Goal: Information Seeking & Learning: Learn about a topic

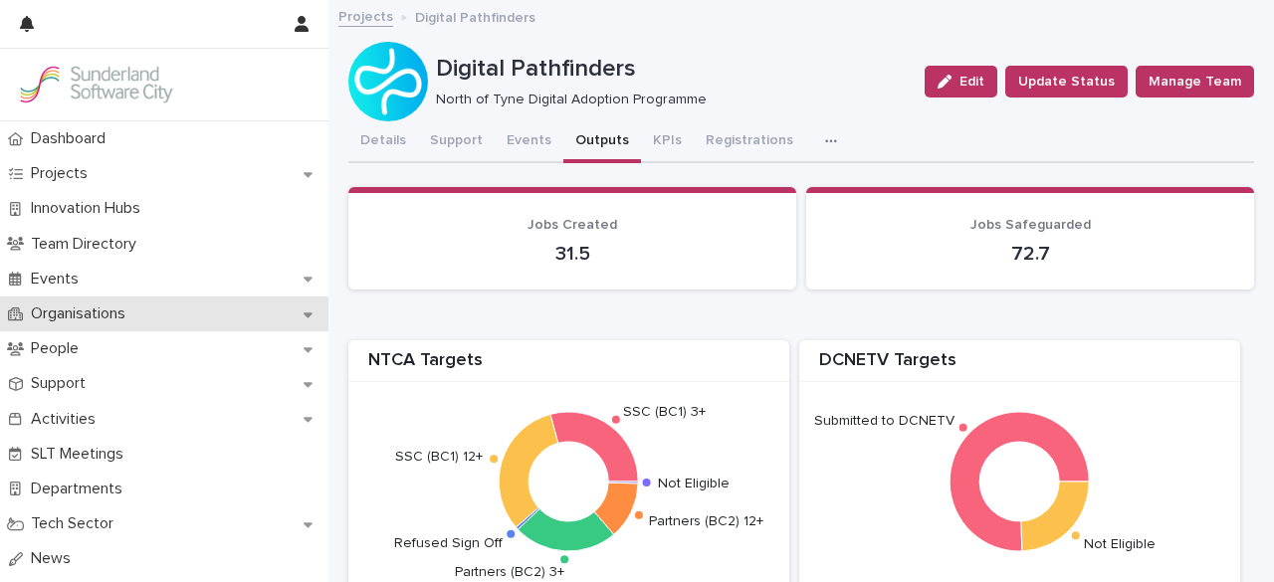
click at [99, 312] on p "Organisations" at bounding box center [82, 314] width 118 height 19
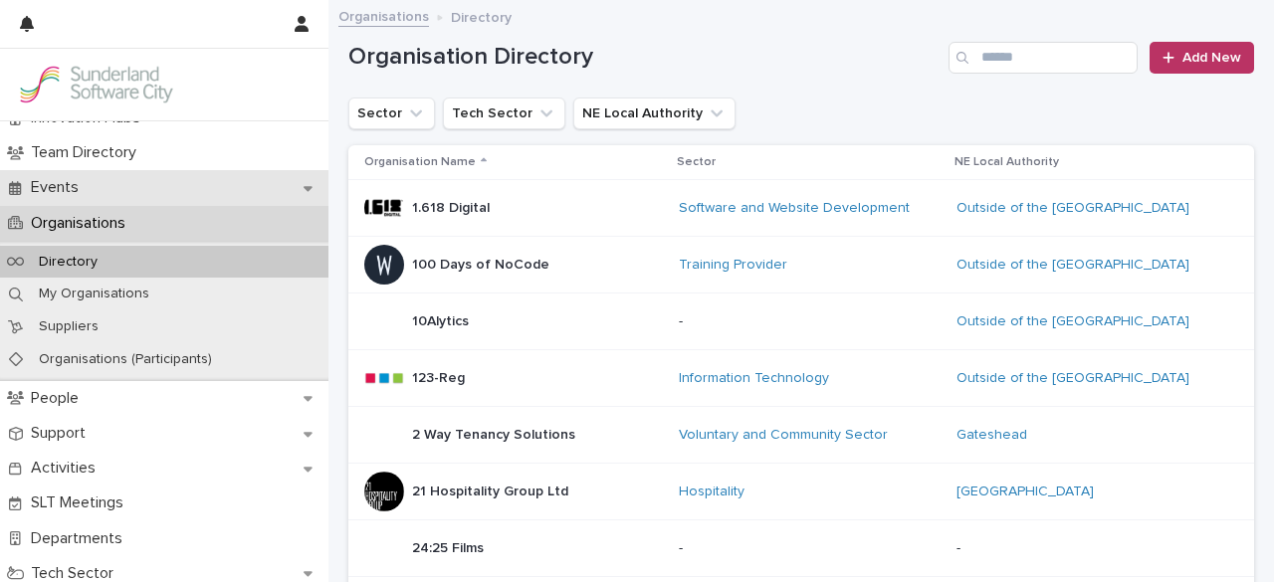
scroll to position [92, 0]
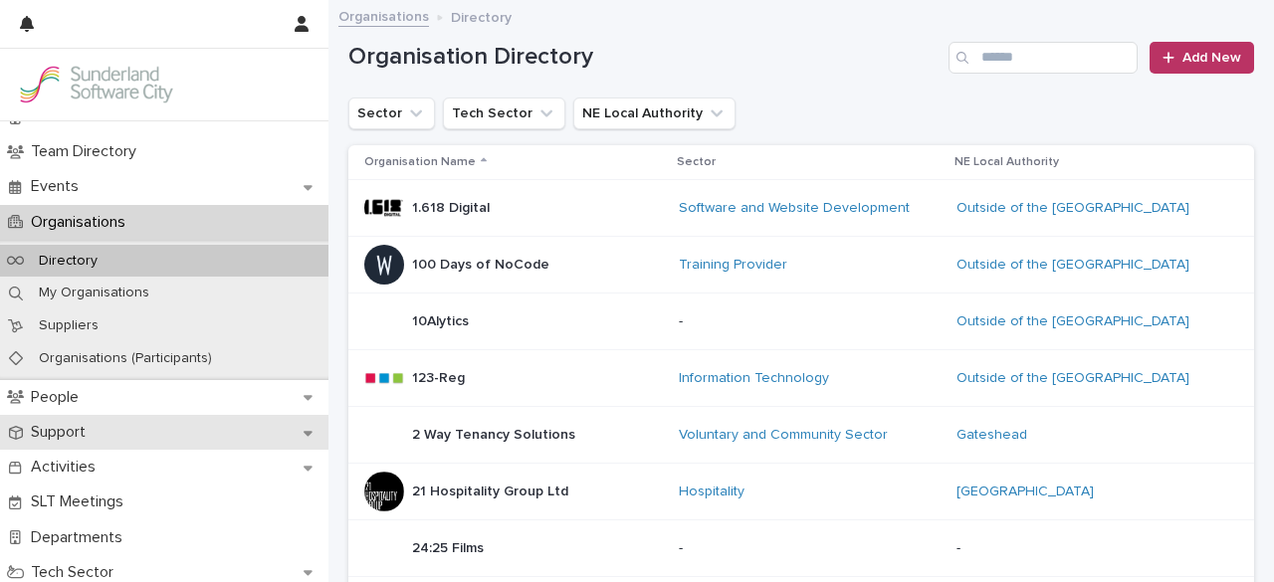
click at [106, 426] on div "Support" at bounding box center [164, 432] width 328 height 35
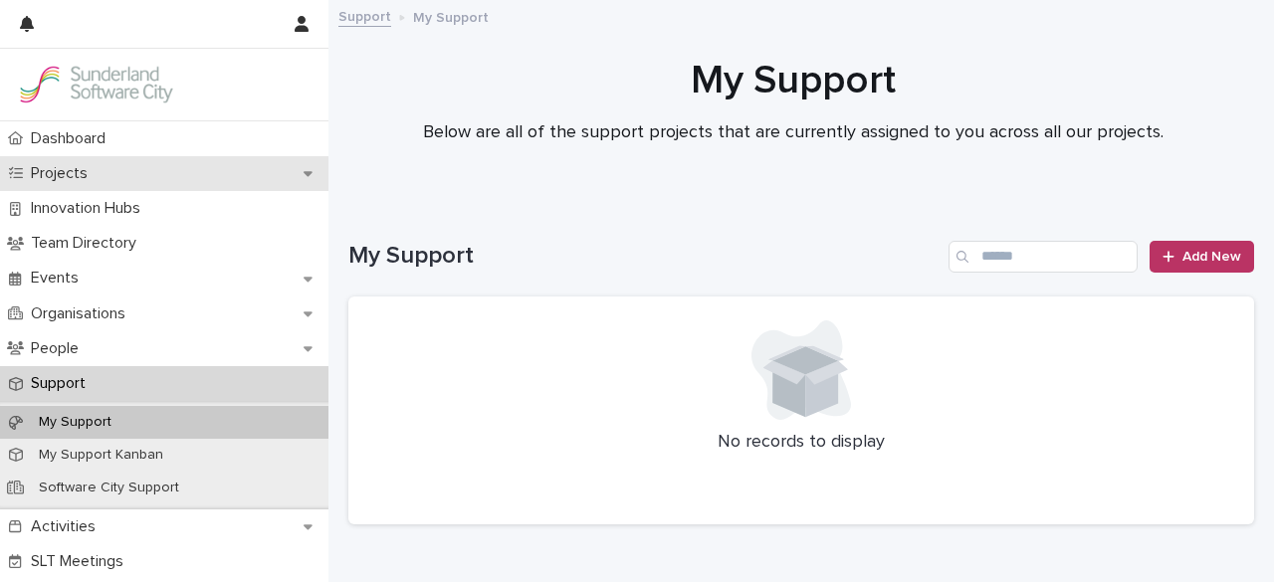
click at [149, 156] on div "Projects" at bounding box center [164, 173] width 328 height 35
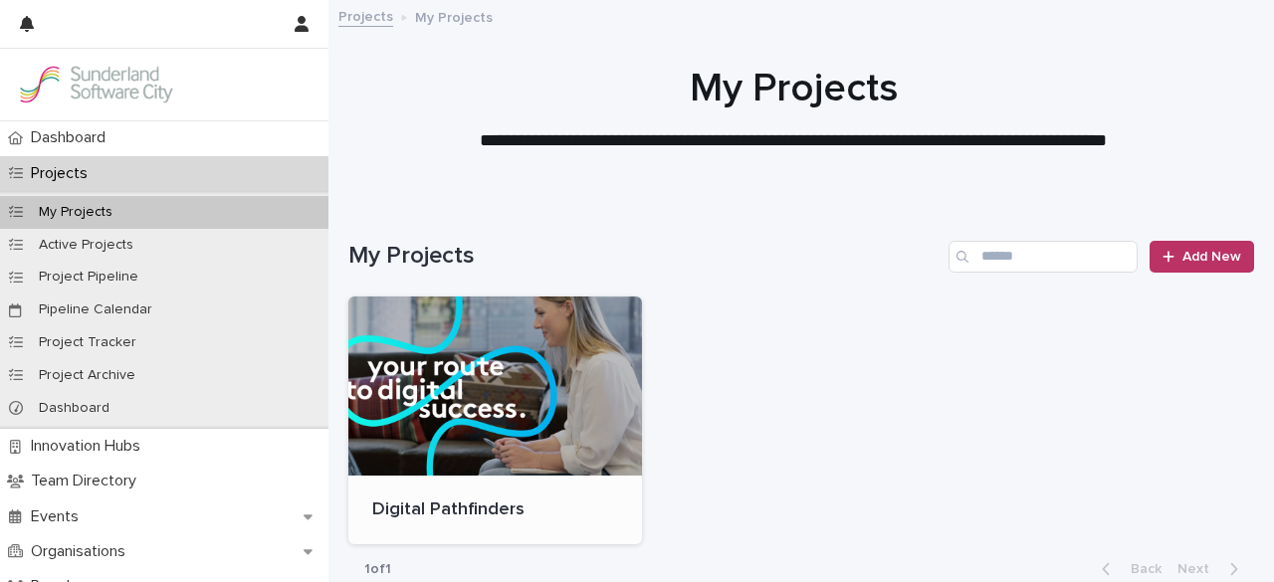
click at [547, 347] on div at bounding box center [495, 386] width 294 height 179
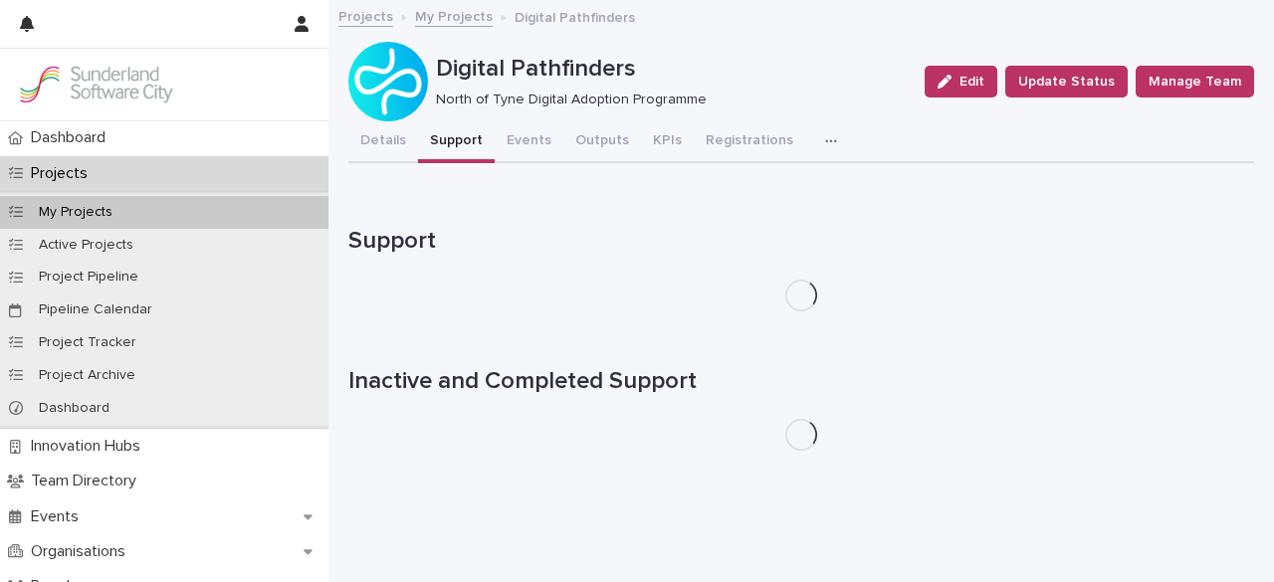
click at [472, 134] on button "Support" at bounding box center [456, 142] width 77 height 42
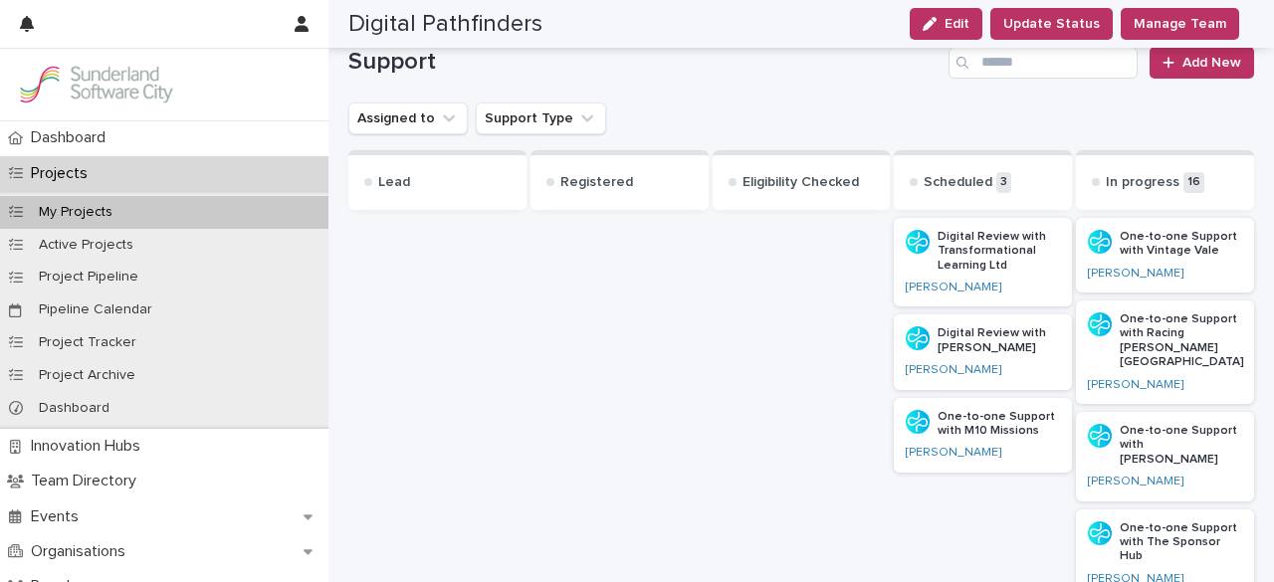
scroll to position [350, 0]
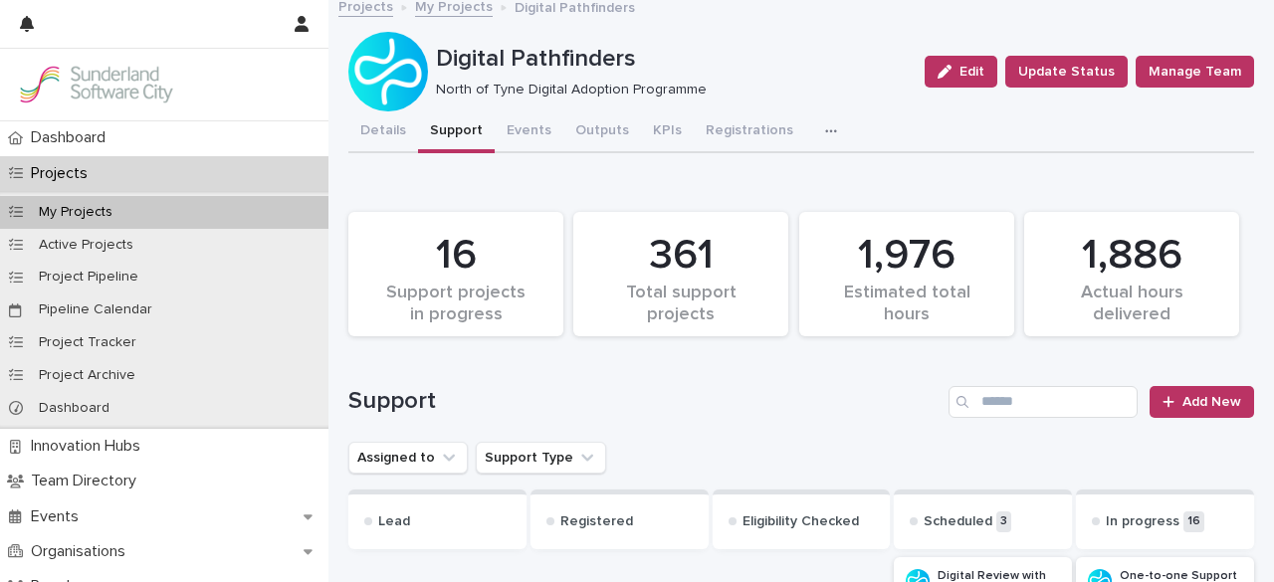
scroll to position [0, 0]
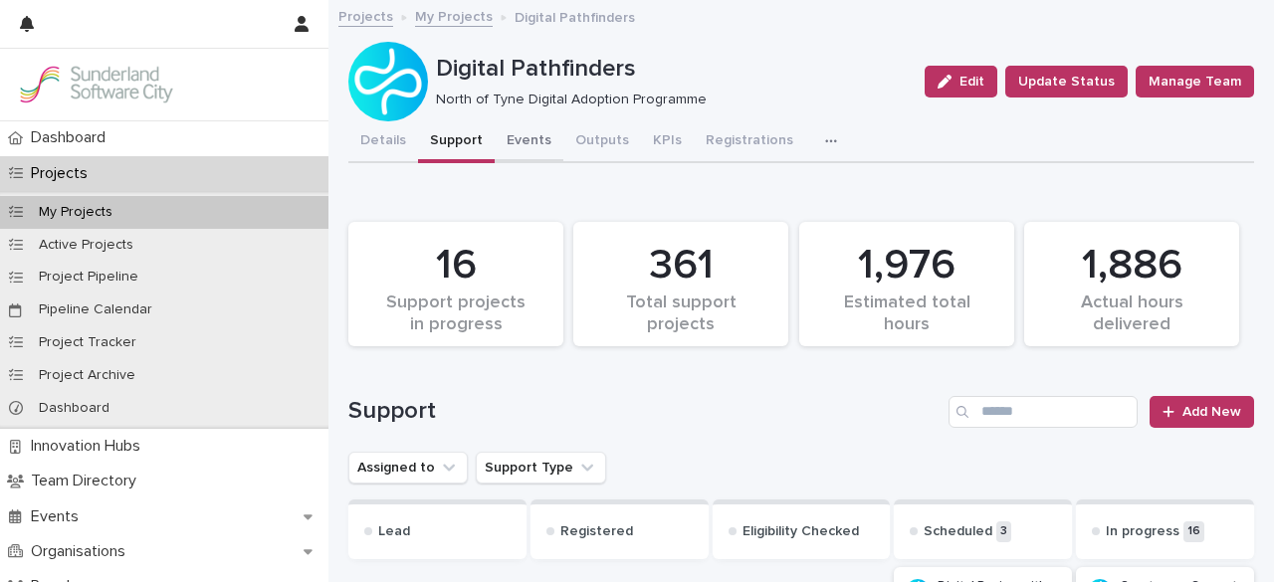
click at [529, 140] on button "Events" at bounding box center [529, 142] width 69 height 42
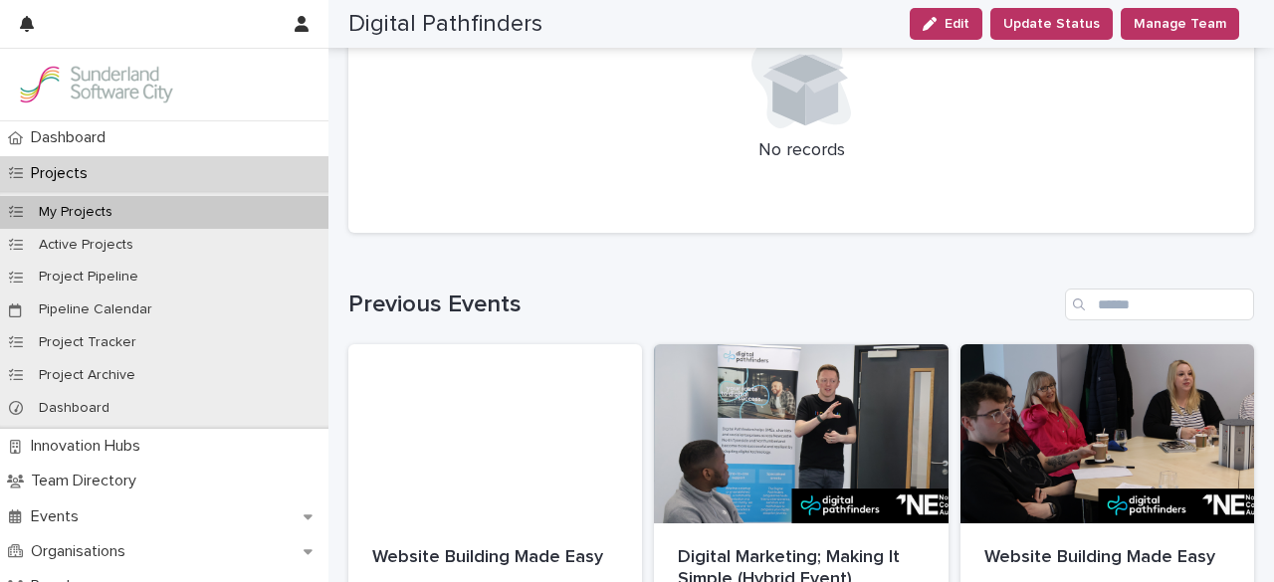
scroll to position [277, 0]
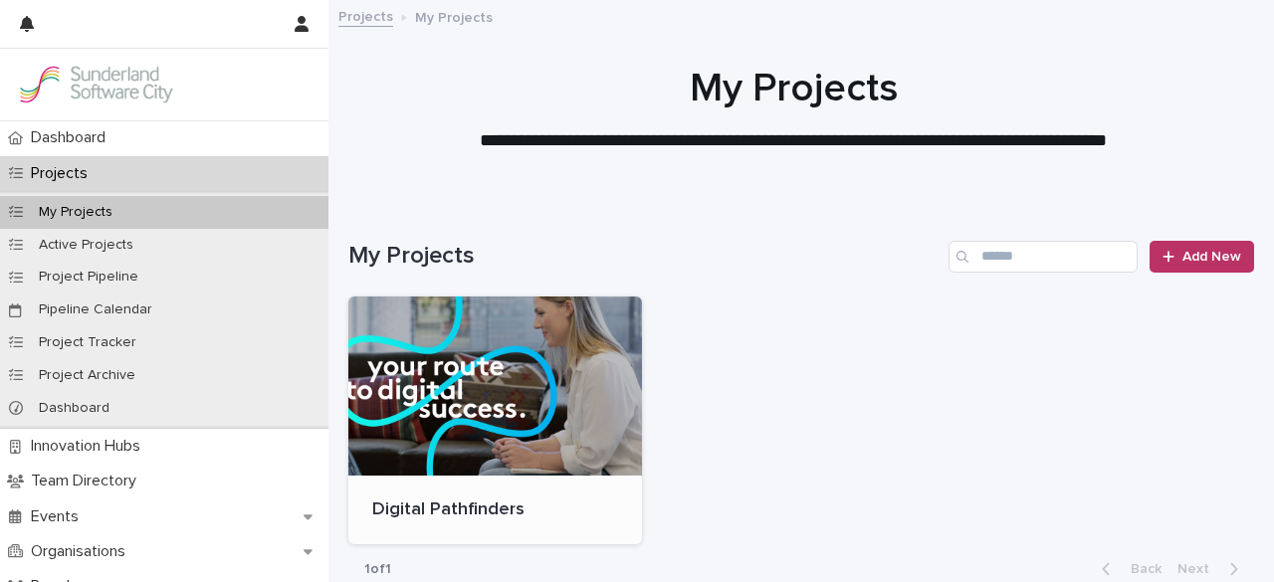
click at [432, 350] on div at bounding box center [495, 386] width 294 height 179
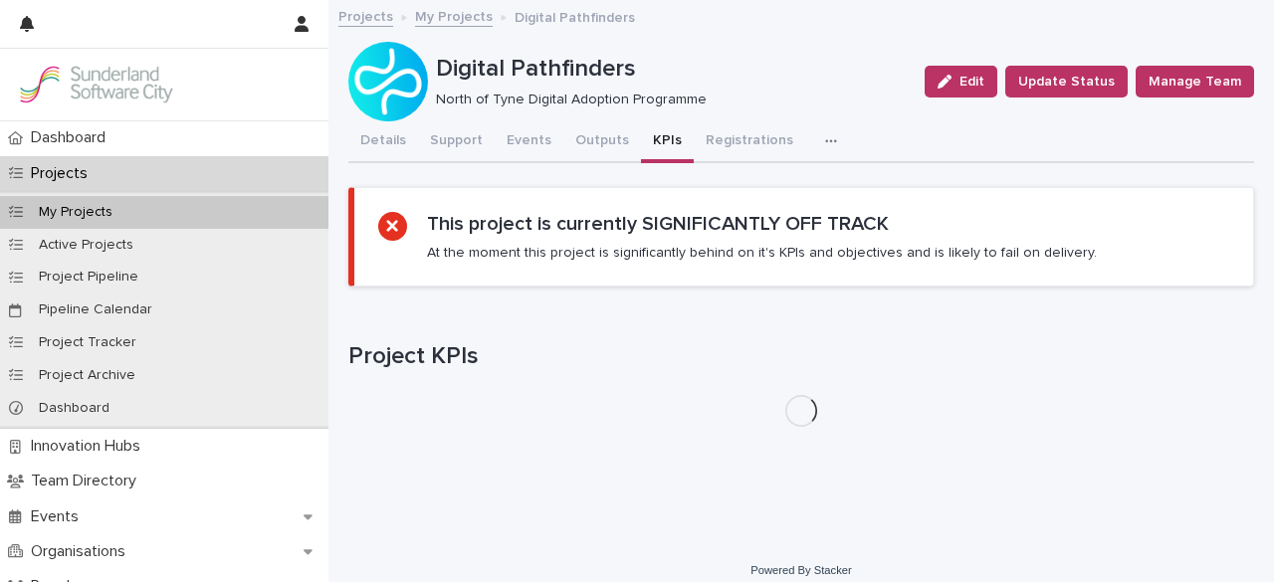
click at [664, 138] on button "KPIs" at bounding box center [667, 142] width 53 height 42
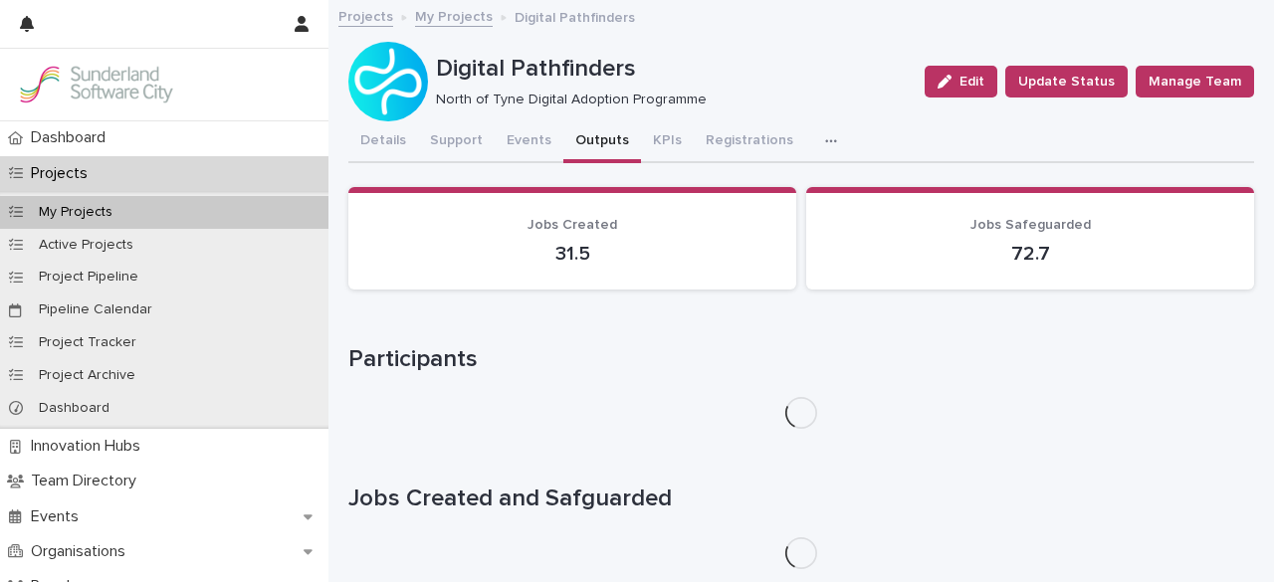
click at [589, 151] on button "Outputs" at bounding box center [602, 142] width 78 height 42
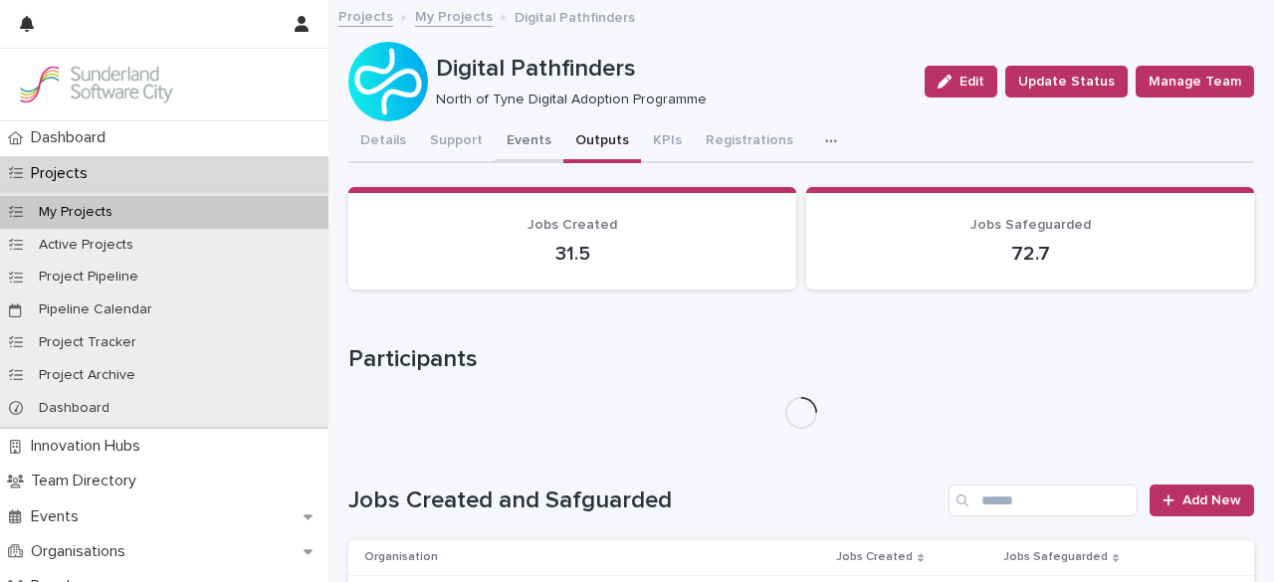
click at [541, 149] on button "Events" at bounding box center [529, 142] width 69 height 42
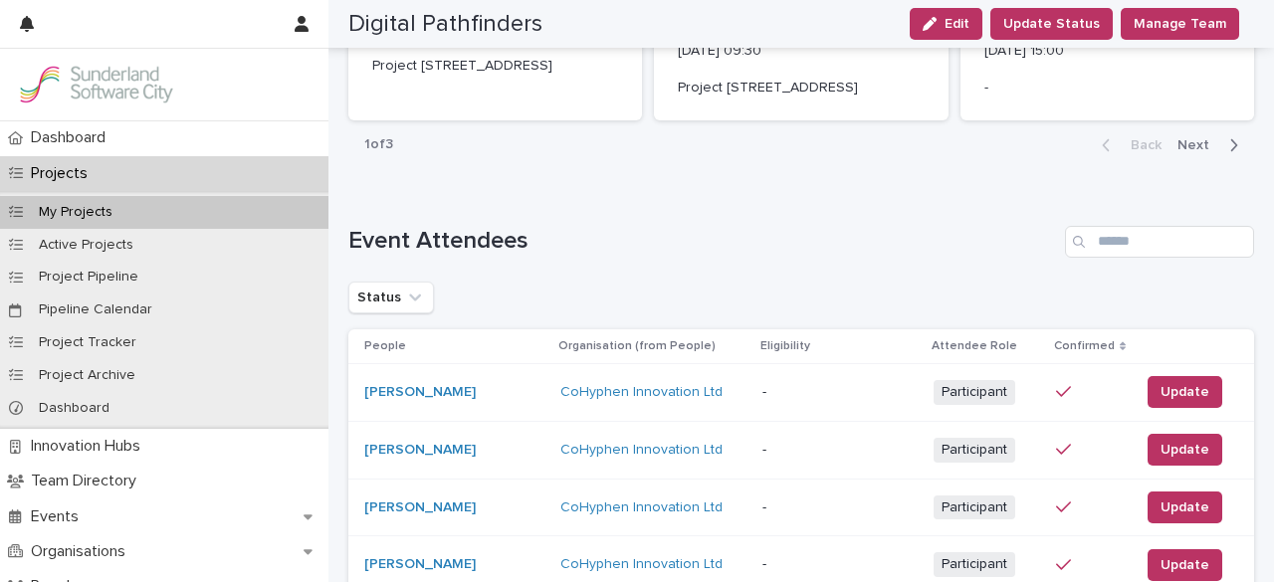
scroll to position [4937, 0]
click at [1191, 135] on button "Next" at bounding box center [1212, 144] width 85 height 18
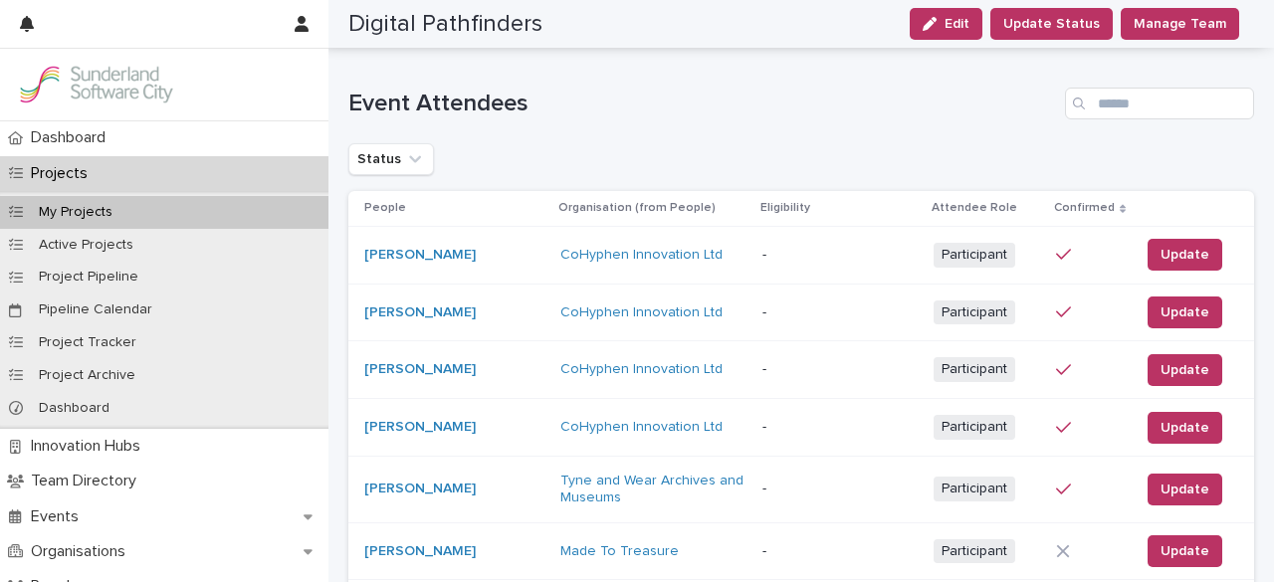
scroll to position [4943, 0]
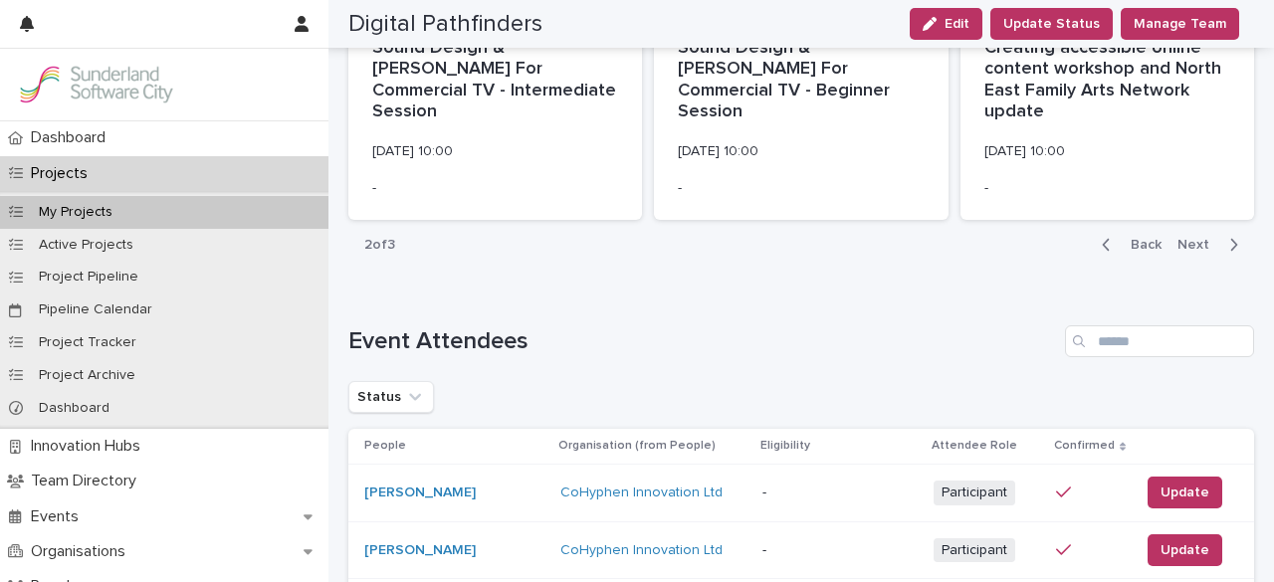
click at [1198, 252] on span "Next" at bounding box center [1199, 245] width 44 height 14
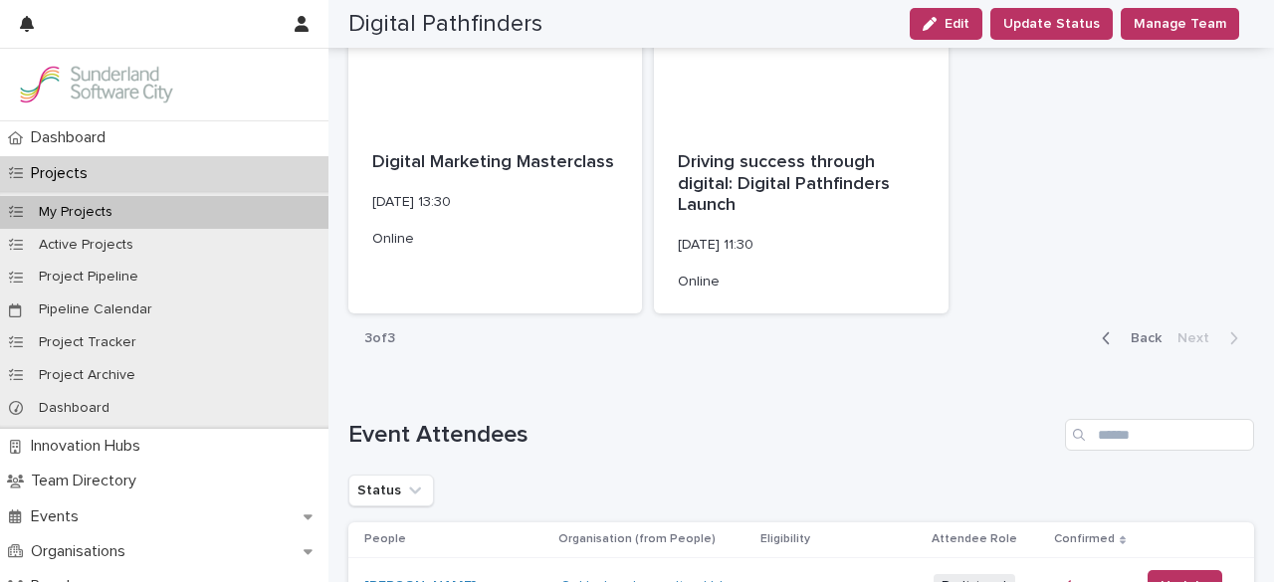
scroll to position [2099, 0]
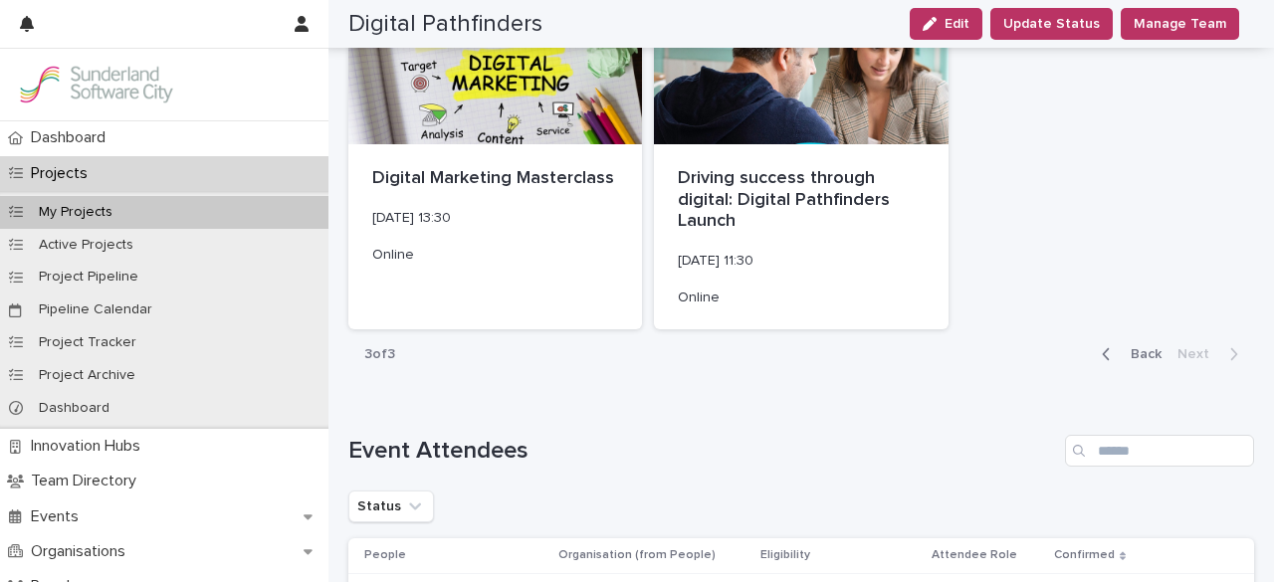
click at [1141, 350] on span "Back" at bounding box center [1140, 354] width 43 height 14
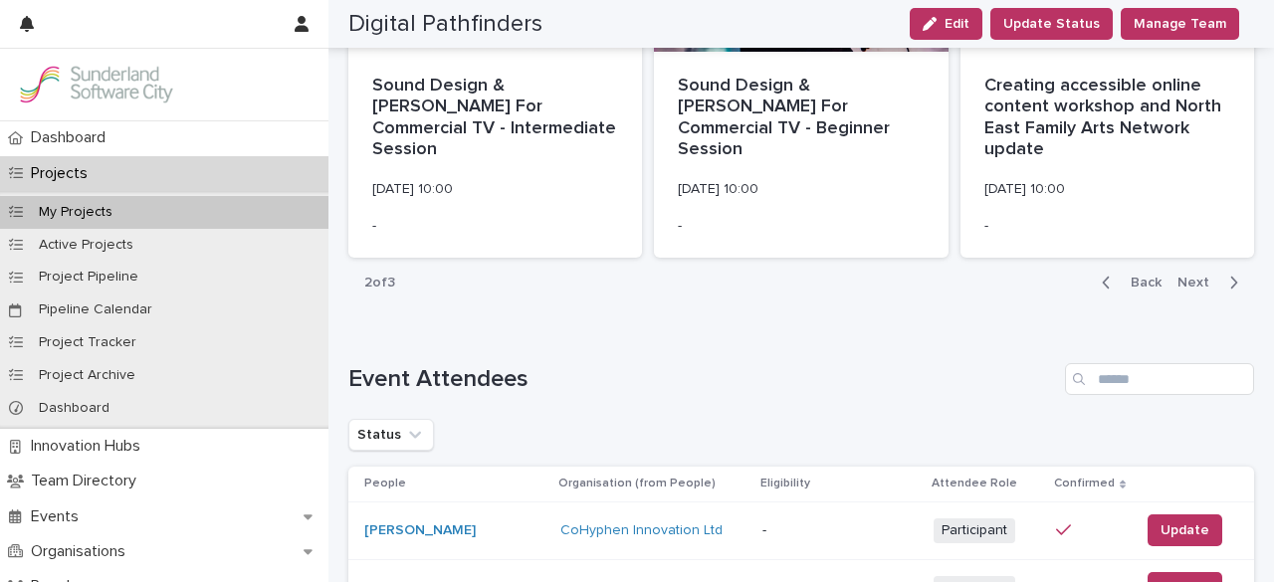
scroll to position [4909, 0]
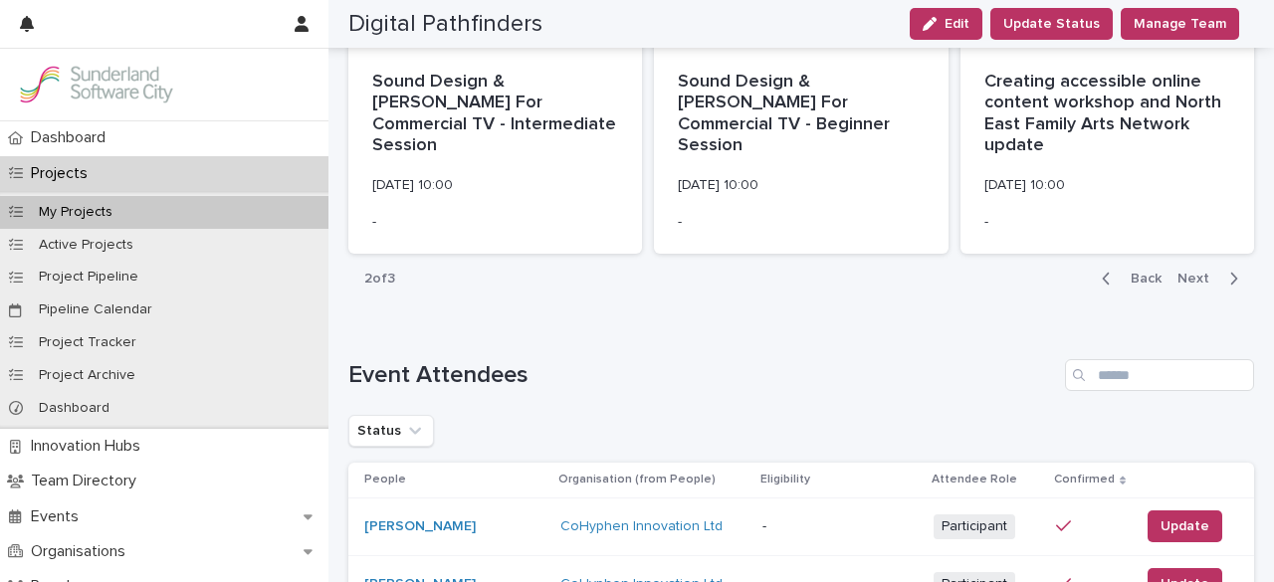
click at [1135, 304] on div "Back Next" at bounding box center [1170, 279] width 168 height 50
click at [1137, 286] on span "Back" at bounding box center [1140, 279] width 43 height 14
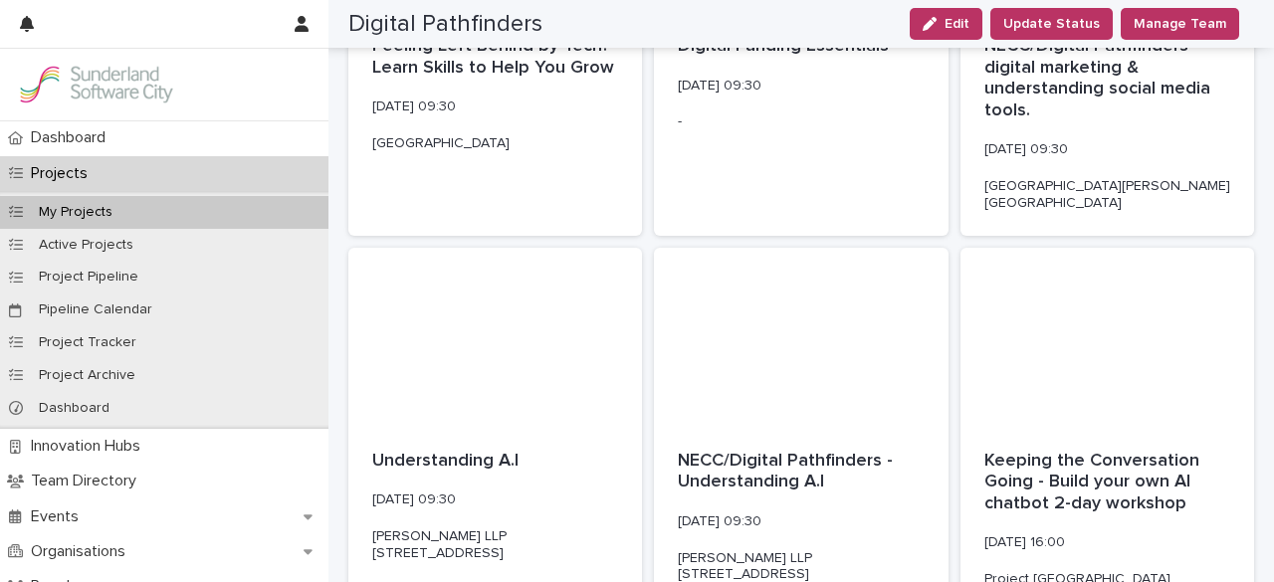
scroll to position [1900, 0]
click at [854, 355] on div at bounding box center [801, 335] width 294 height 179
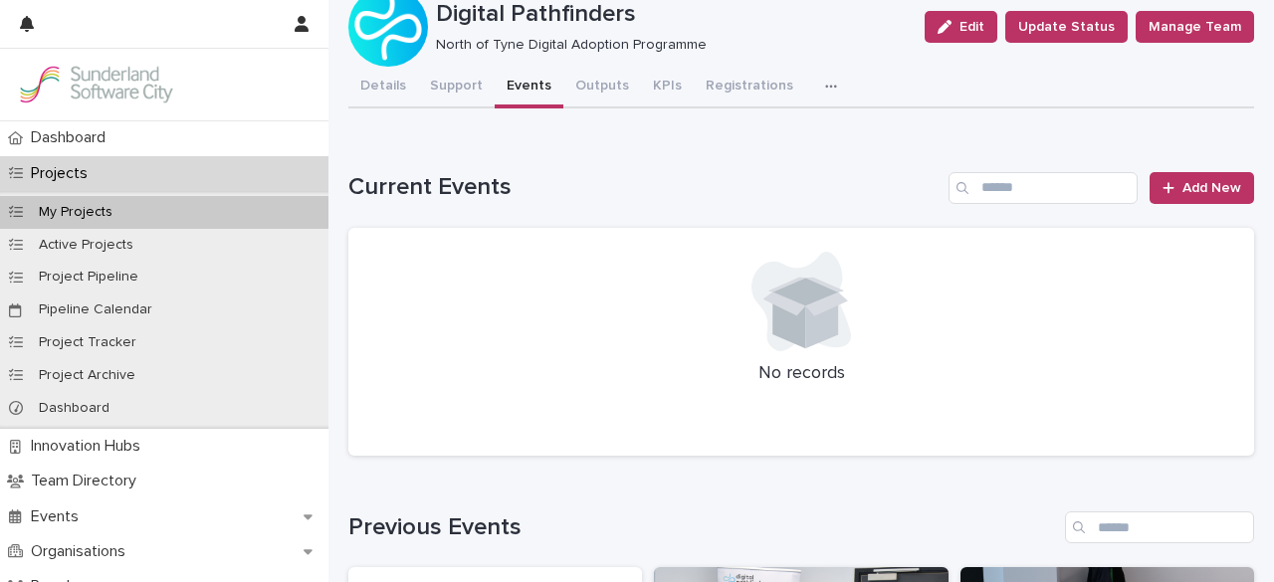
scroll to position [54, 0]
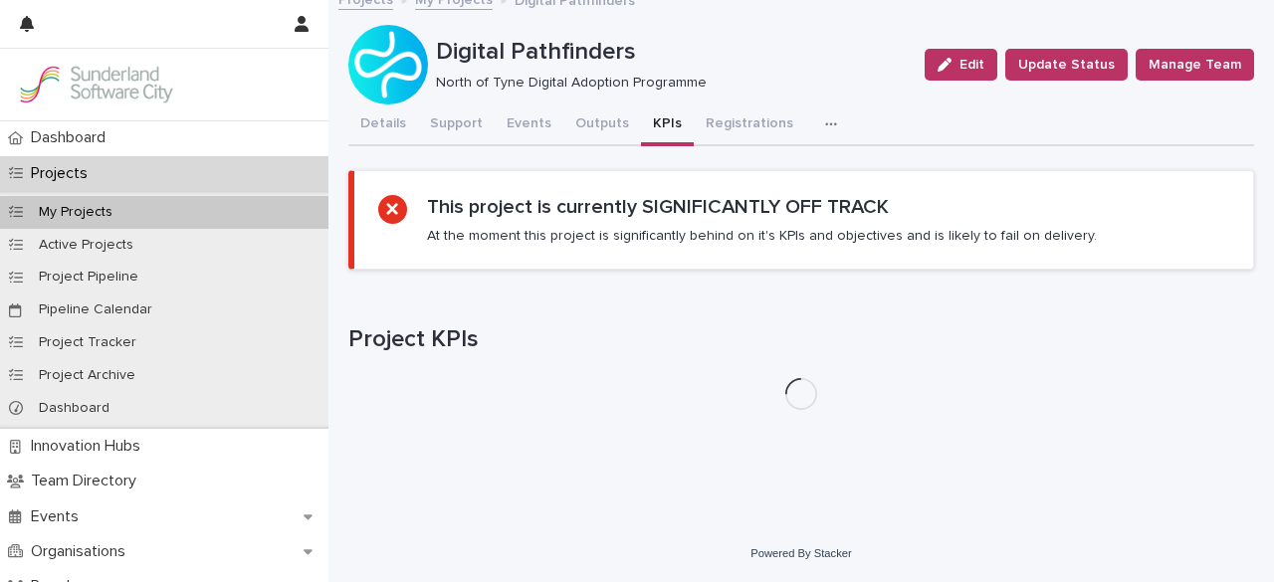
scroll to position [15, 0]
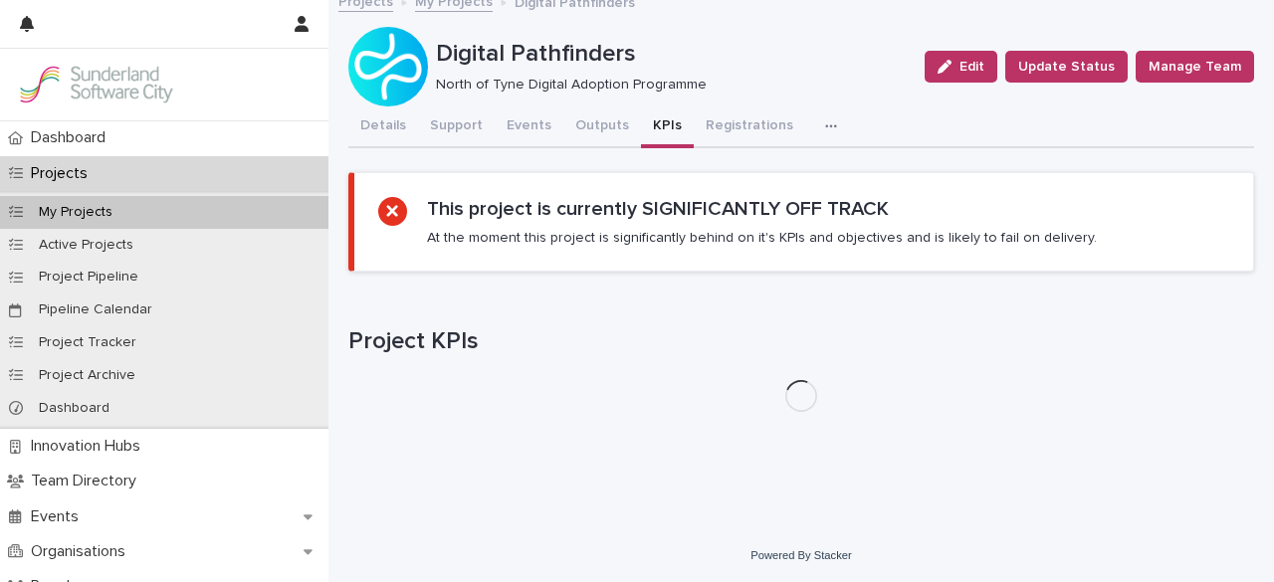
click at [669, 80] on div "Digital Pathfinders Edit Update Status Manage Team Digital Pathfinders North of…" at bounding box center [801, 207] width 906 height 441
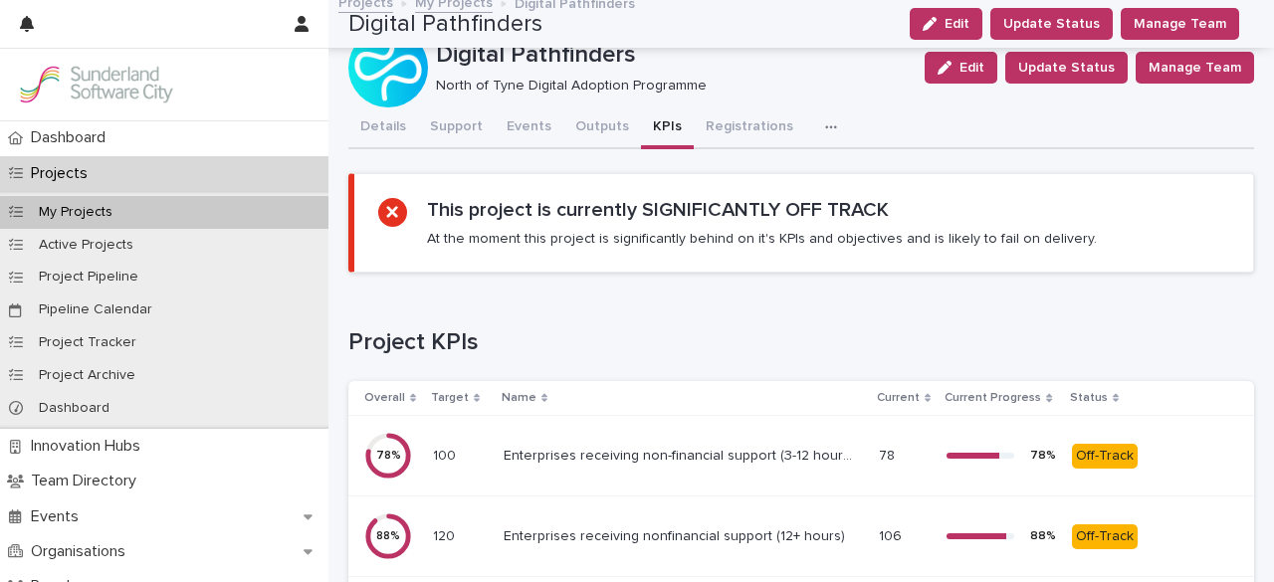
scroll to position [0, 0]
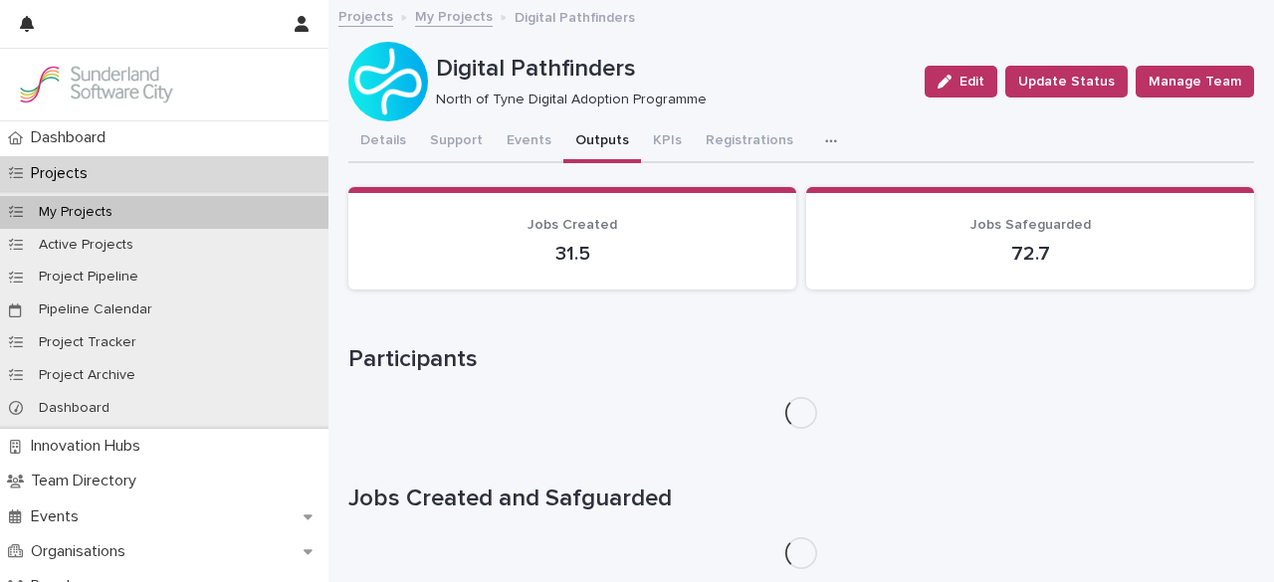
click at [582, 144] on button "Outputs" at bounding box center [602, 142] width 78 height 42
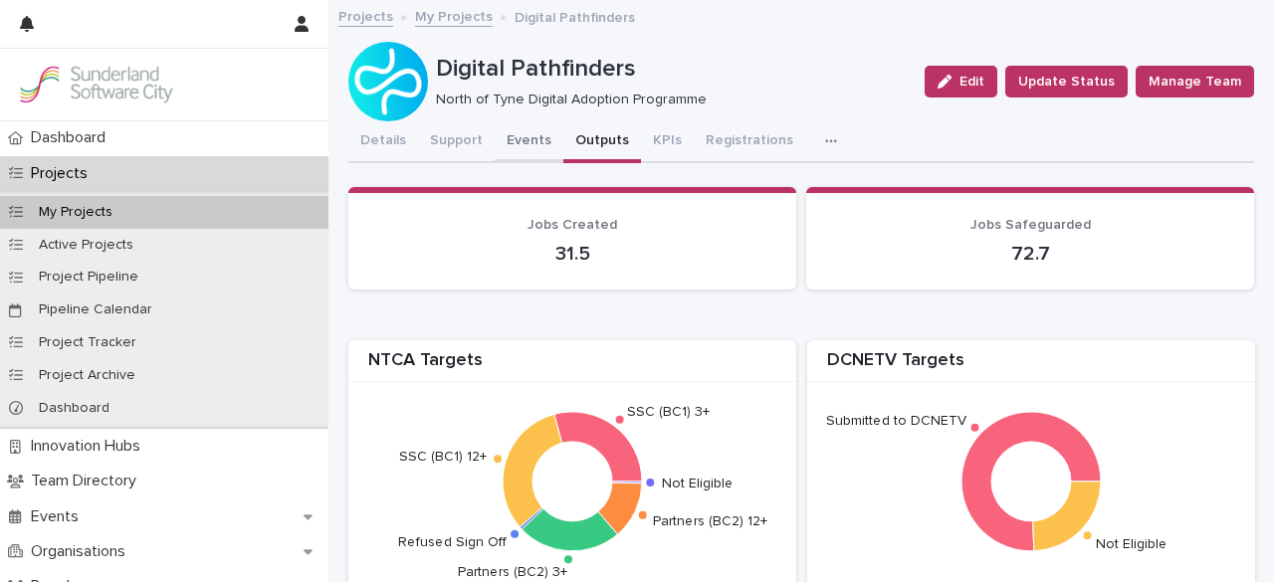
click at [524, 140] on button "Events" at bounding box center [529, 142] width 69 height 42
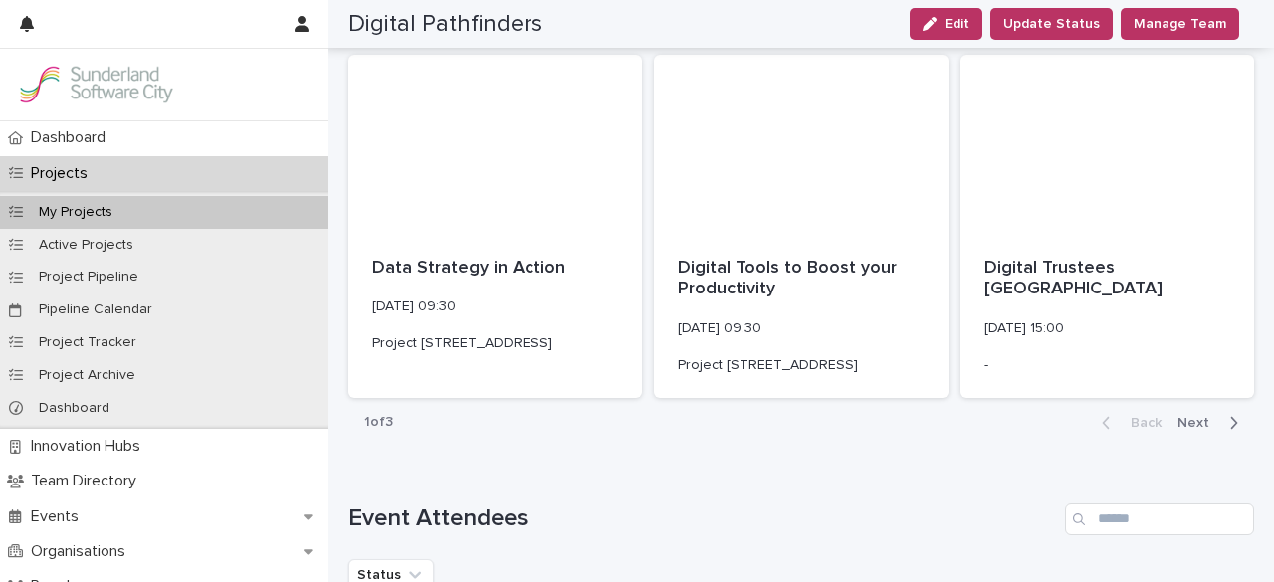
scroll to position [4675, 0]
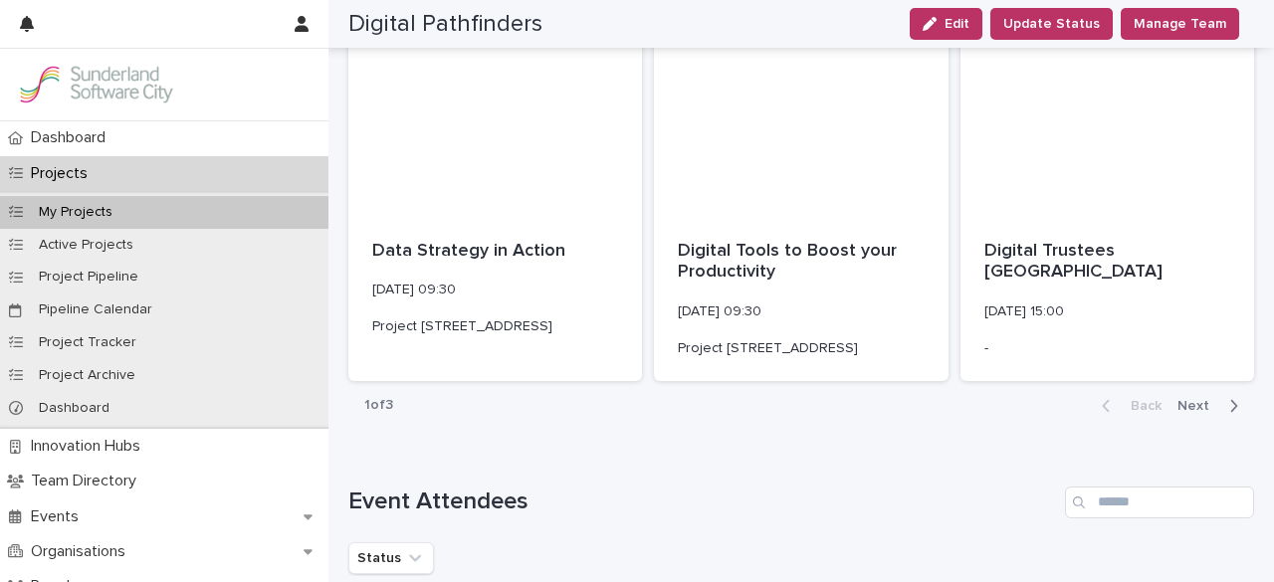
click at [1180, 405] on span "Next" at bounding box center [1199, 406] width 44 height 14
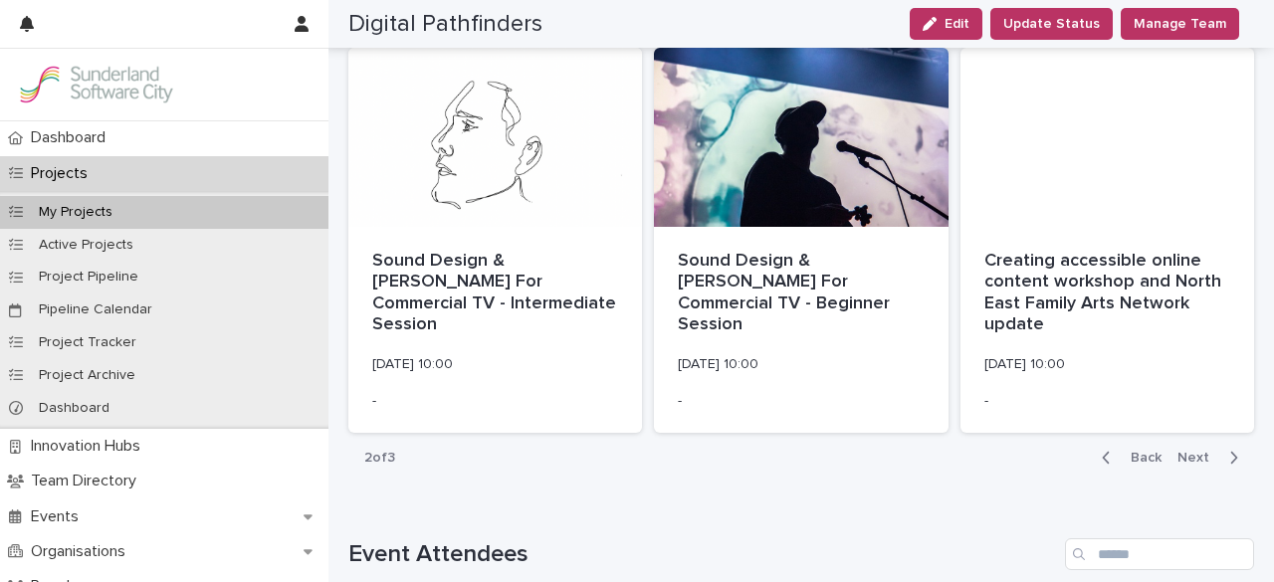
scroll to position [4732, 0]
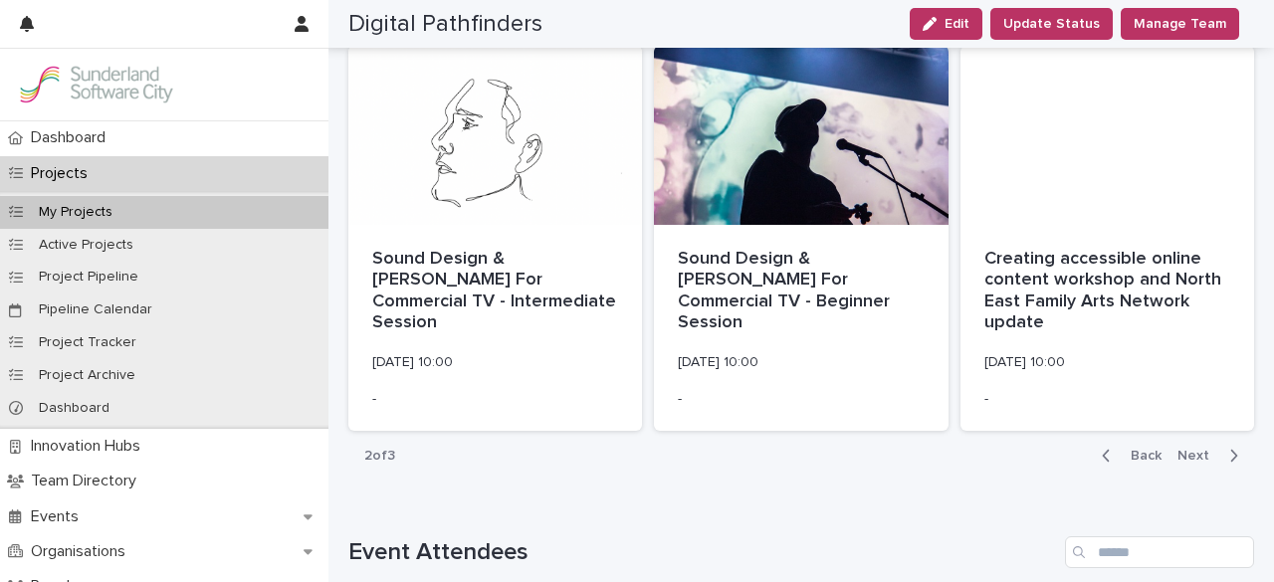
click at [1133, 463] on span "Back" at bounding box center [1140, 456] width 43 height 14
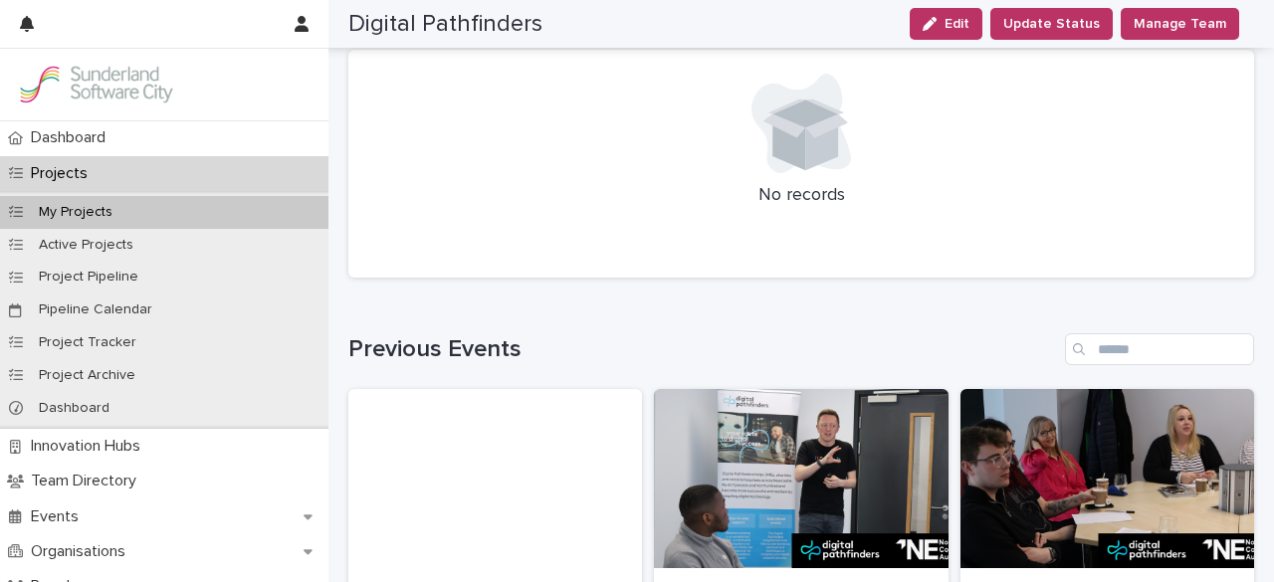
scroll to position [233, 0]
click at [1133, 489] on div at bounding box center [1108, 478] width 294 height 179
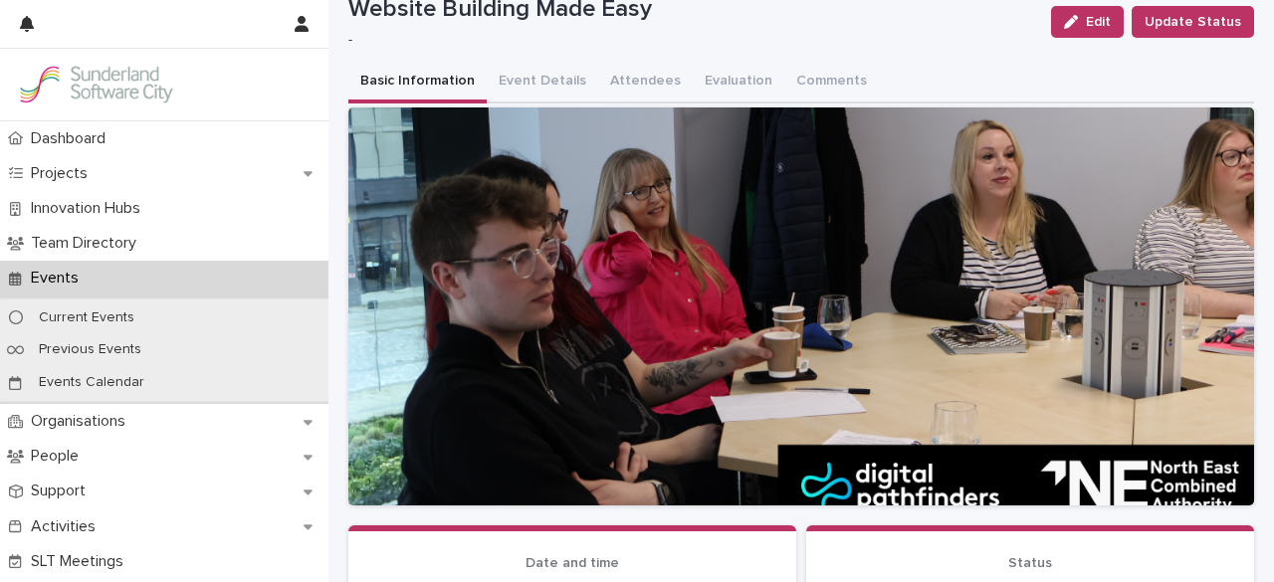
scroll to position [62, 0]
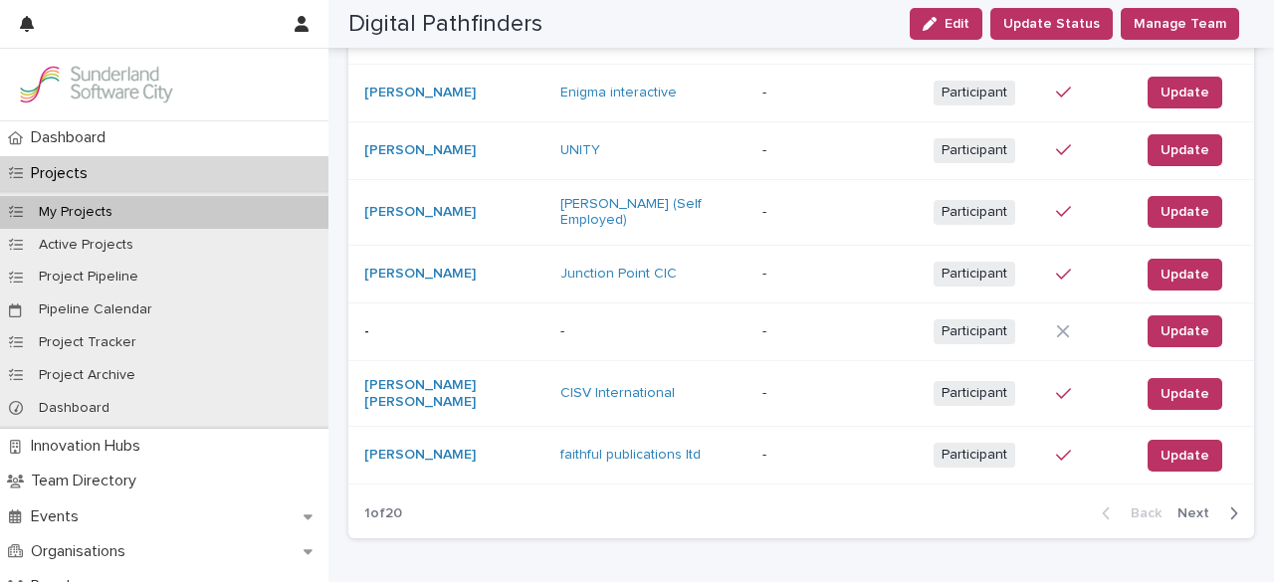
scroll to position [6694, 0]
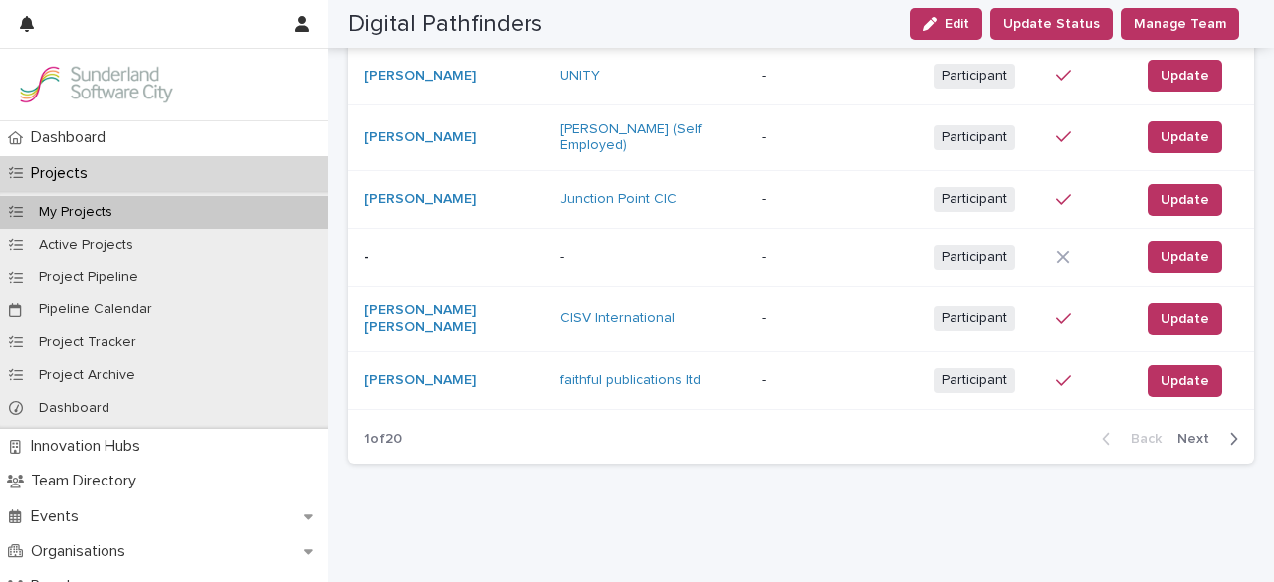
click at [1174, 430] on button "Next" at bounding box center [1212, 439] width 85 height 18
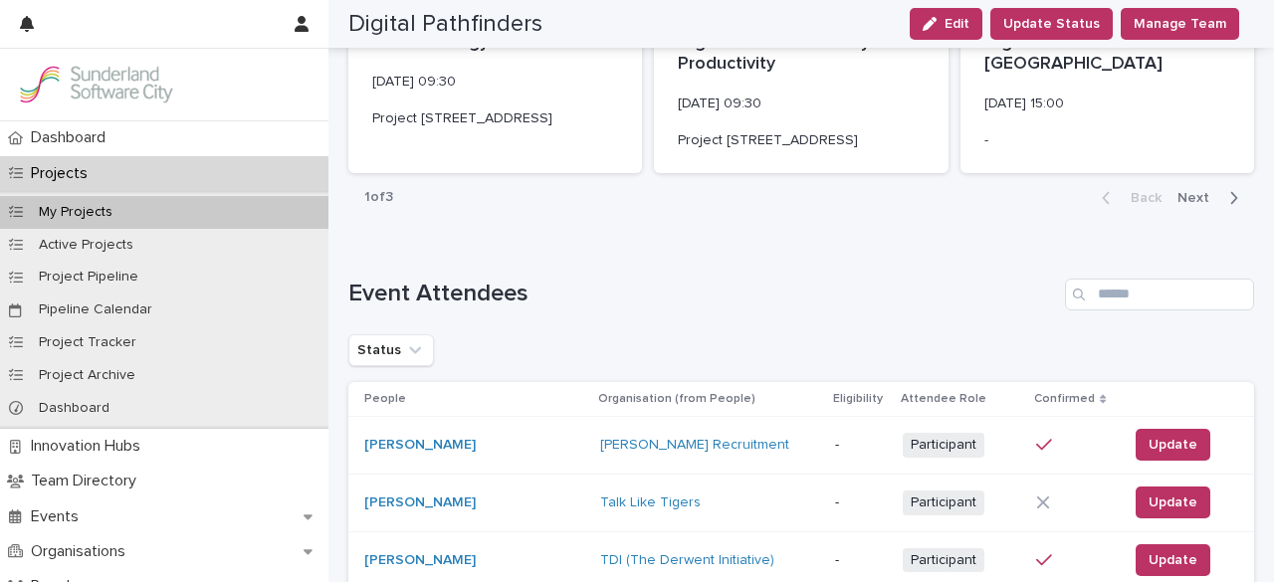
scroll to position [4857, 0]
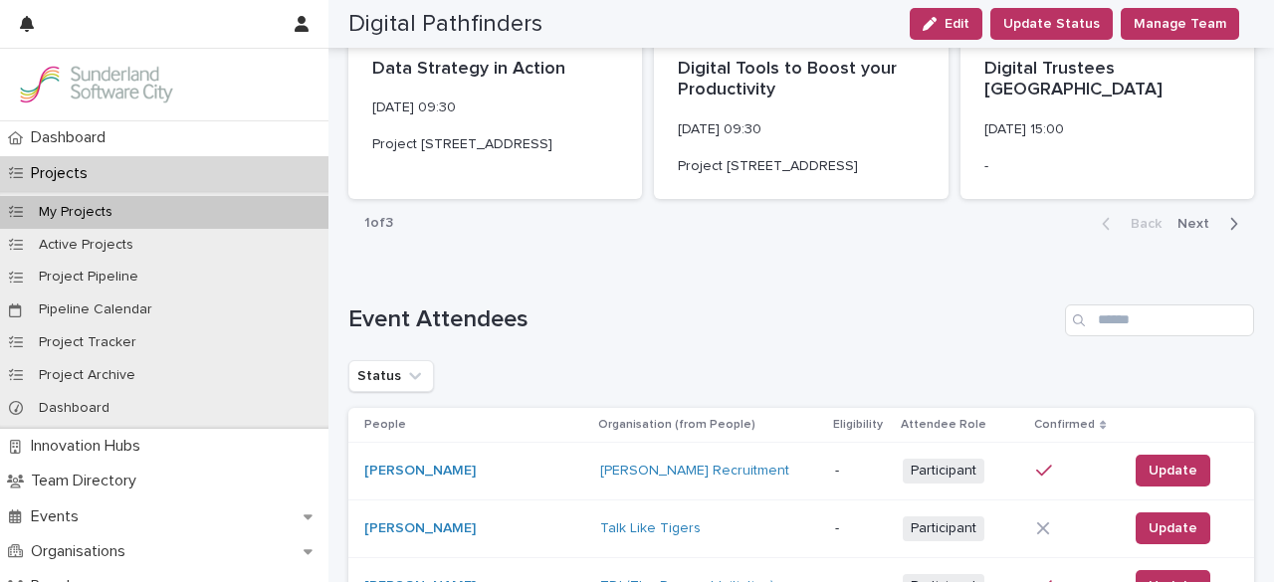
click at [1186, 220] on span "Next" at bounding box center [1199, 224] width 44 height 14
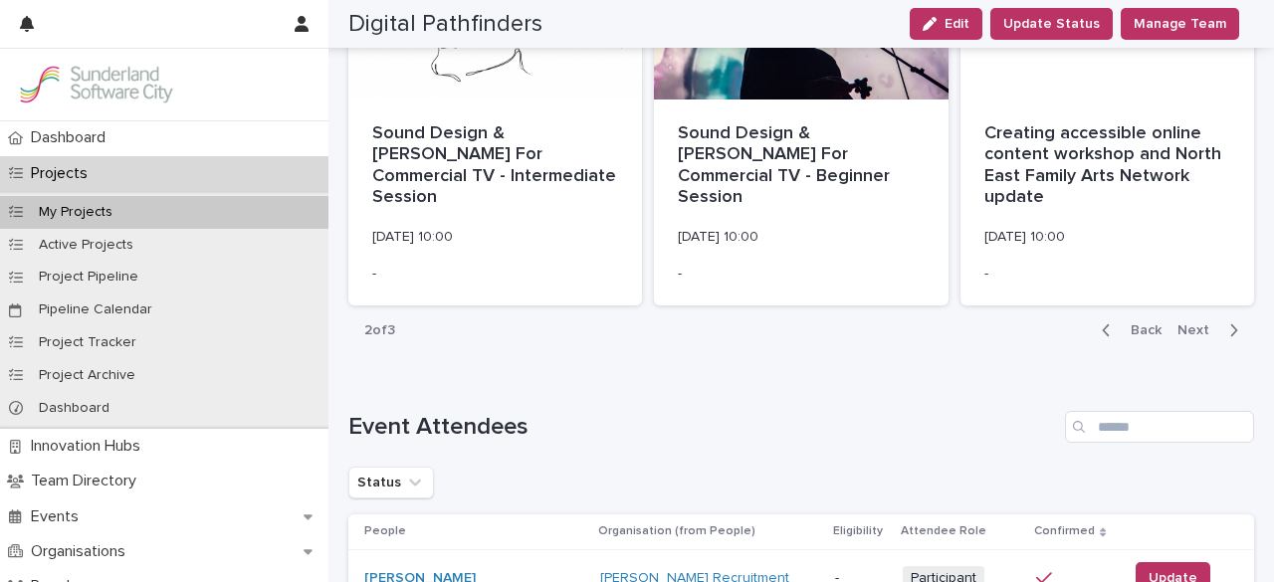
click at [1178, 337] on span "Next" at bounding box center [1199, 330] width 44 height 14
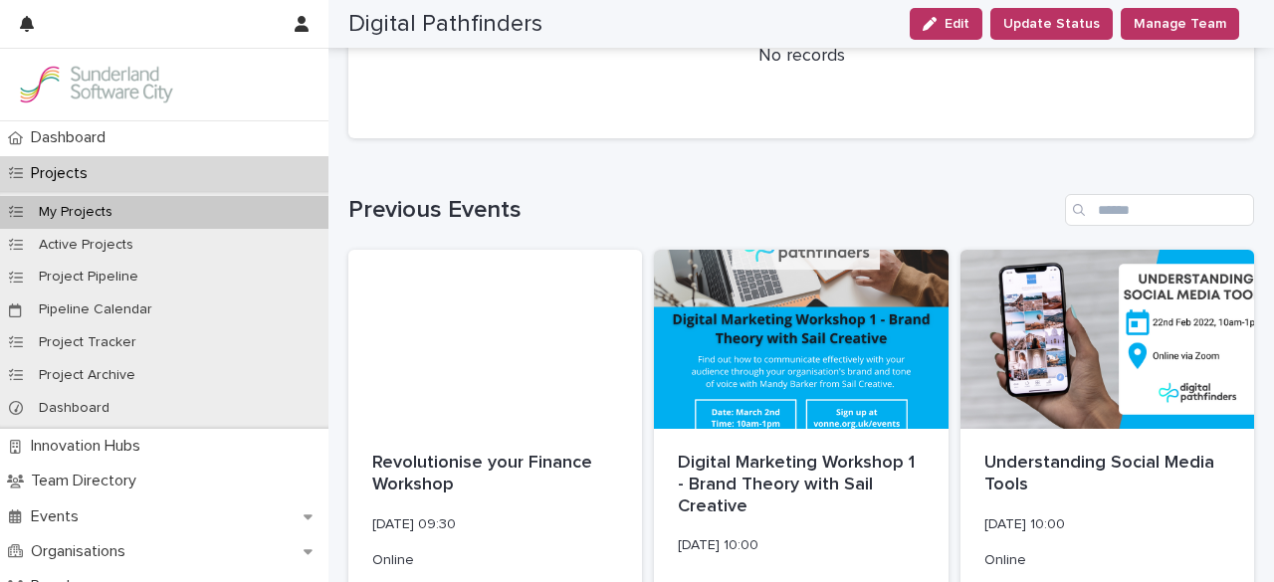
scroll to position [153, 0]
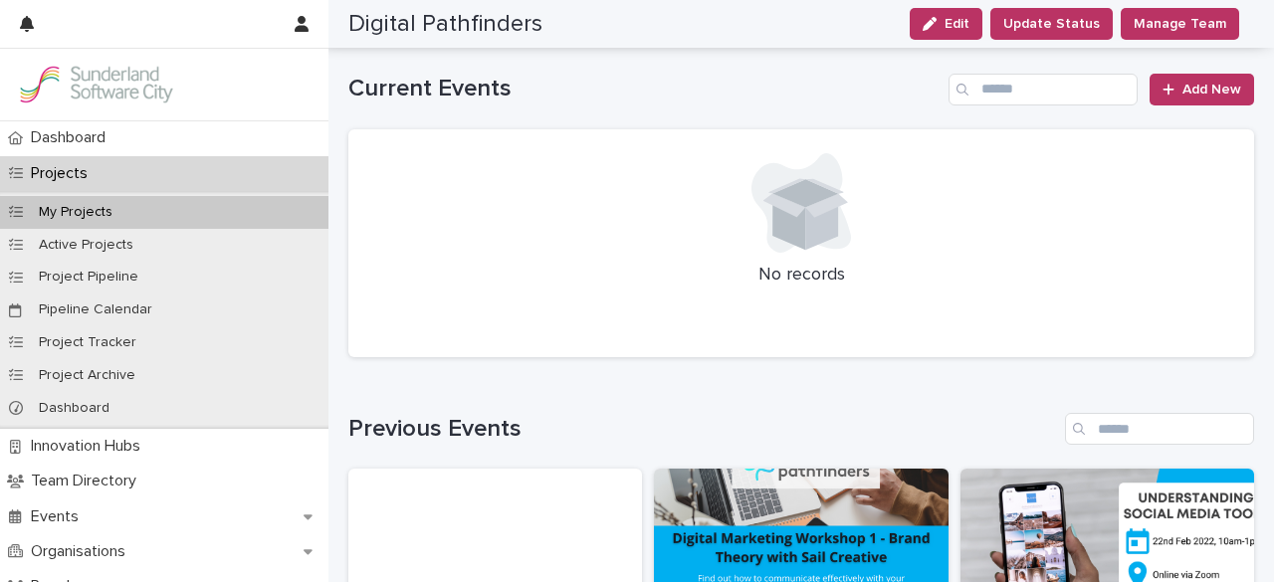
click at [695, 194] on div at bounding box center [801, 203] width 858 height 100
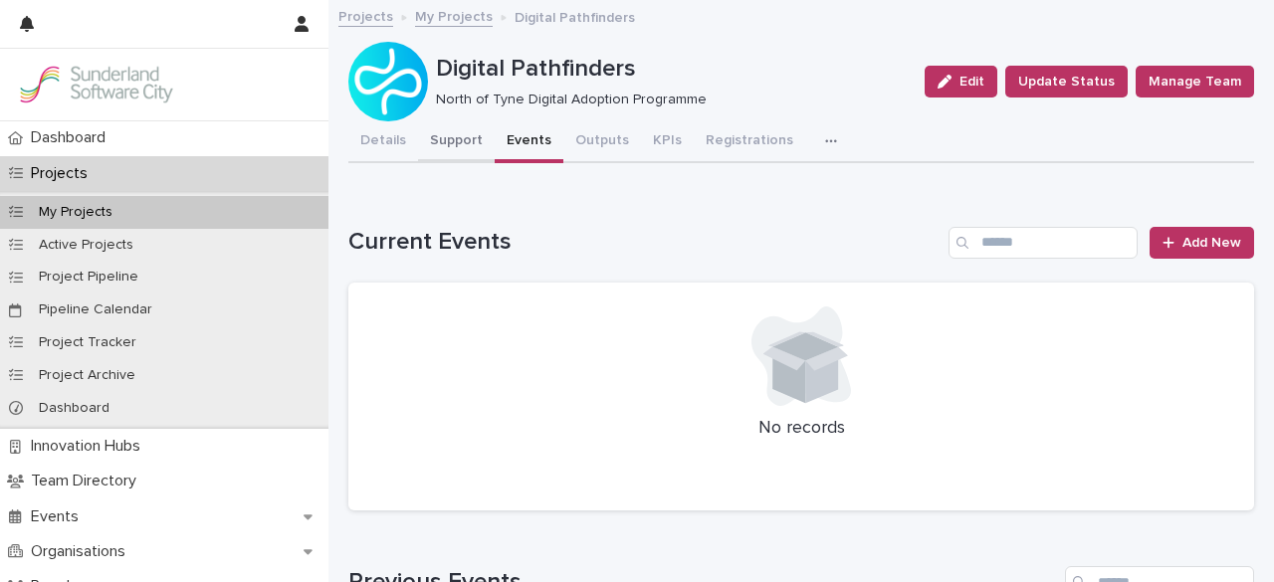
click at [449, 150] on button "Support" at bounding box center [456, 142] width 77 height 42
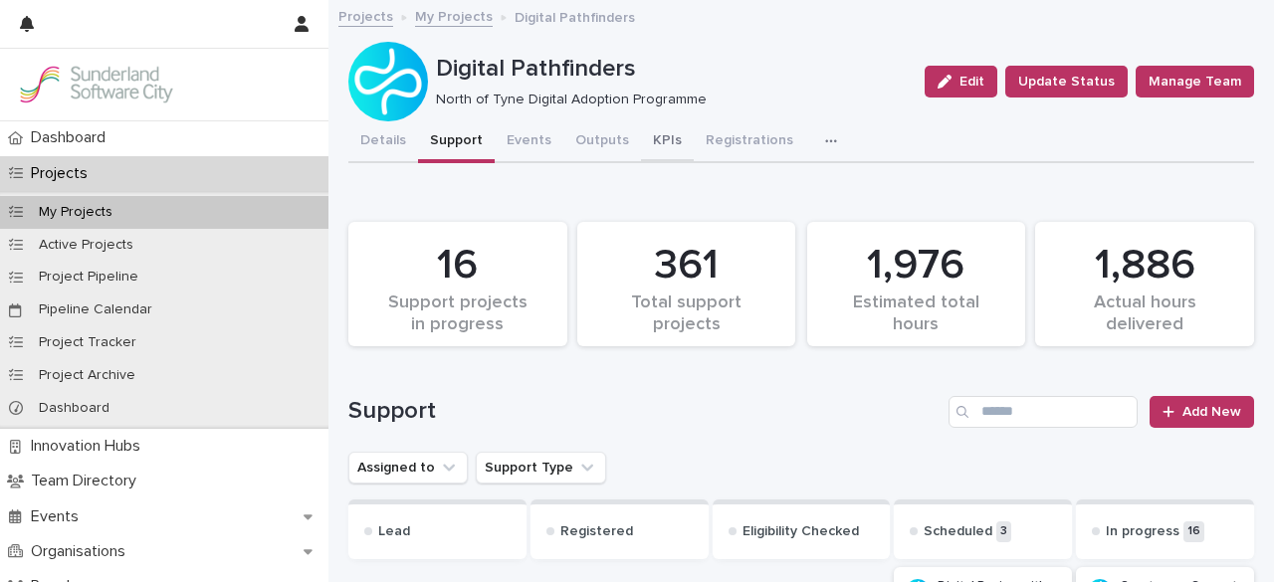
click at [659, 126] on button "KPIs" at bounding box center [667, 142] width 53 height 42
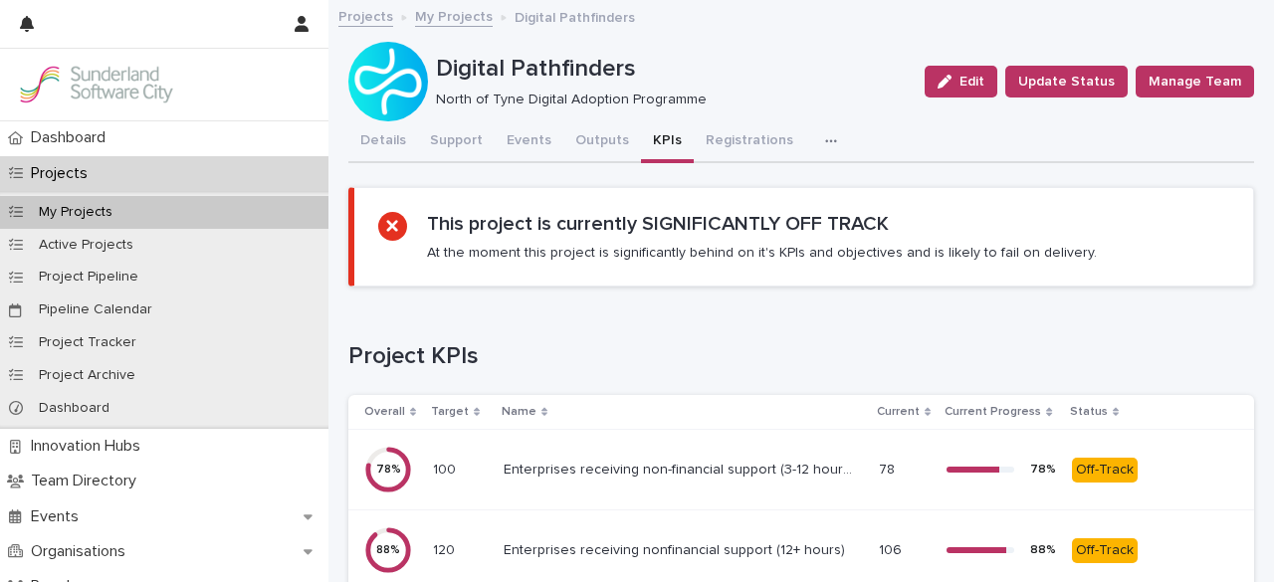
scroll to position [14, 0]
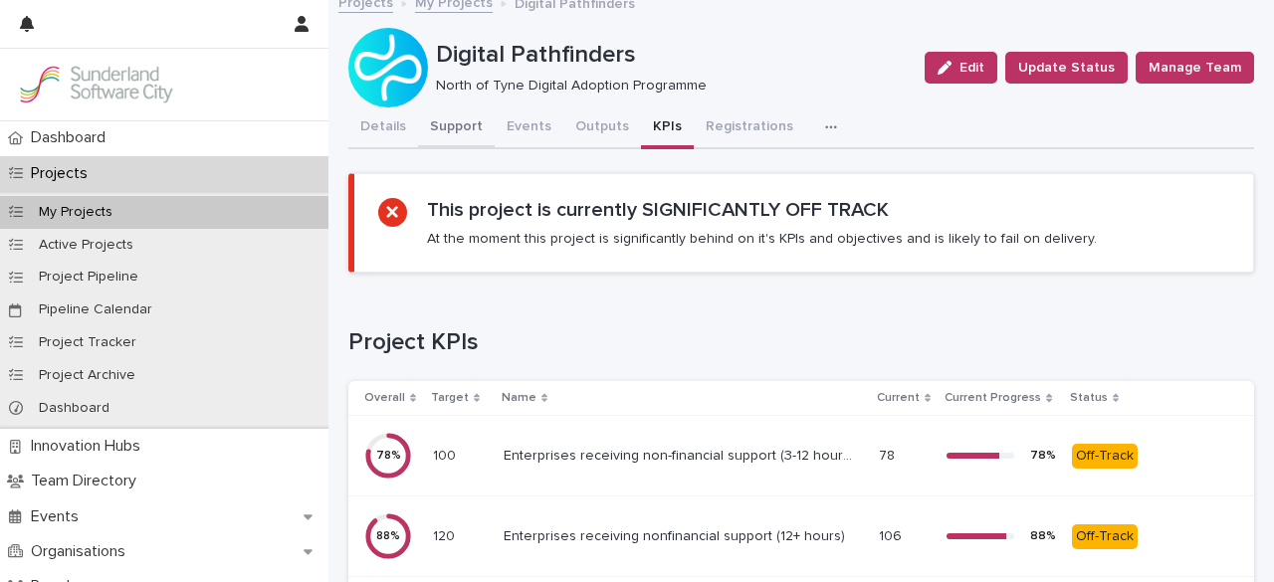
drag, startPoint x: 582, startPoint y: 128, endPoint x: 451, endPoint y: 145, distance: 132.5
click at [582, 128] on button "Outputs" at bounding box center [602, 128] width 78 height 42
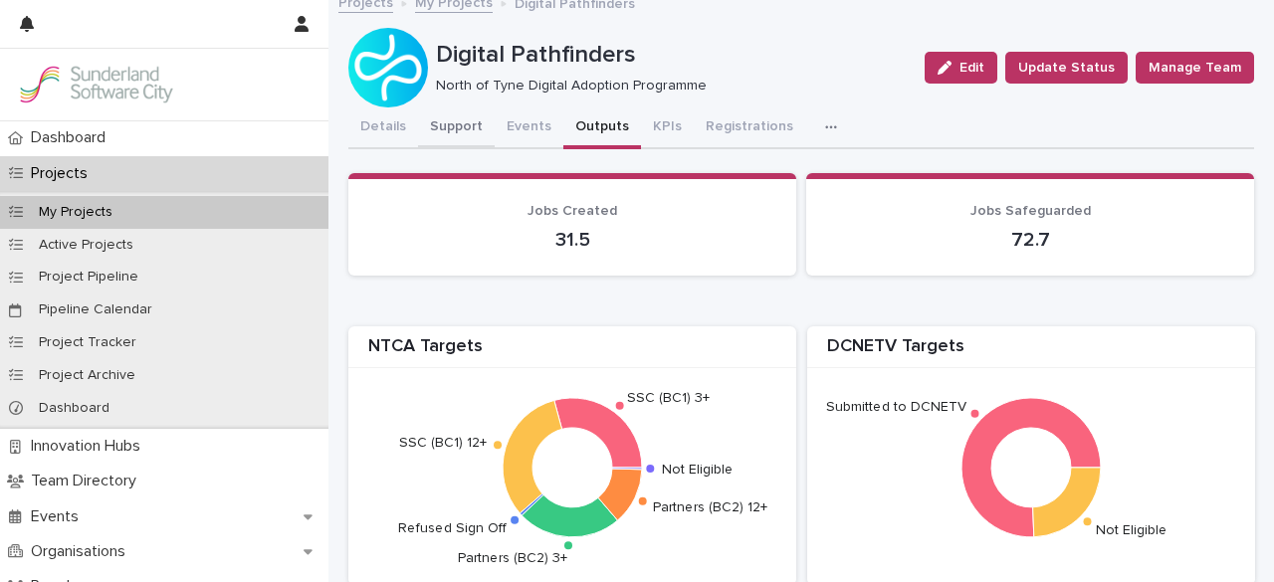
click at [451, 145] on button "Support" at bounding box center [456, 128] width 77 height 42
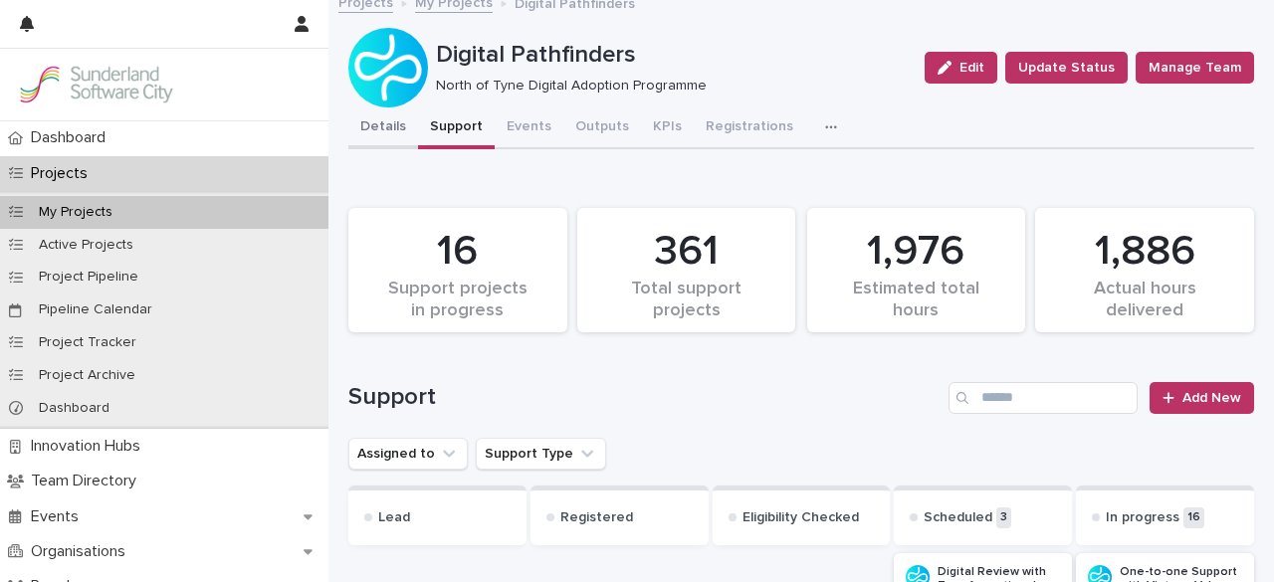
click at [394, 126] on button "Details" at bounding box center [383, 128] width 70 height 42
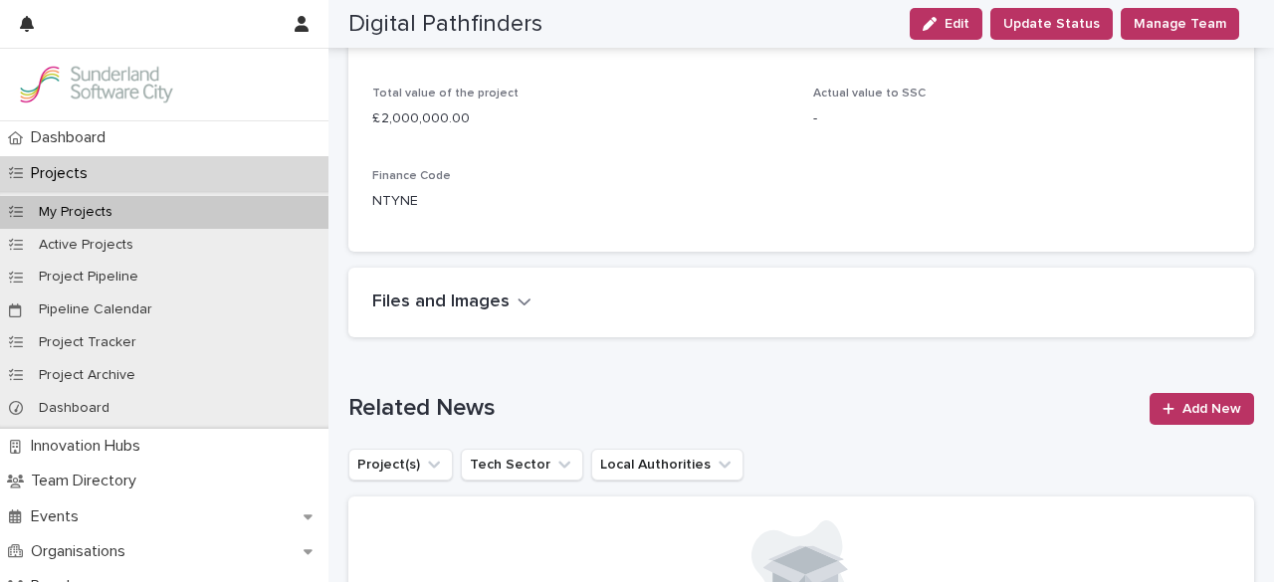
scroll to position [3220, 0]
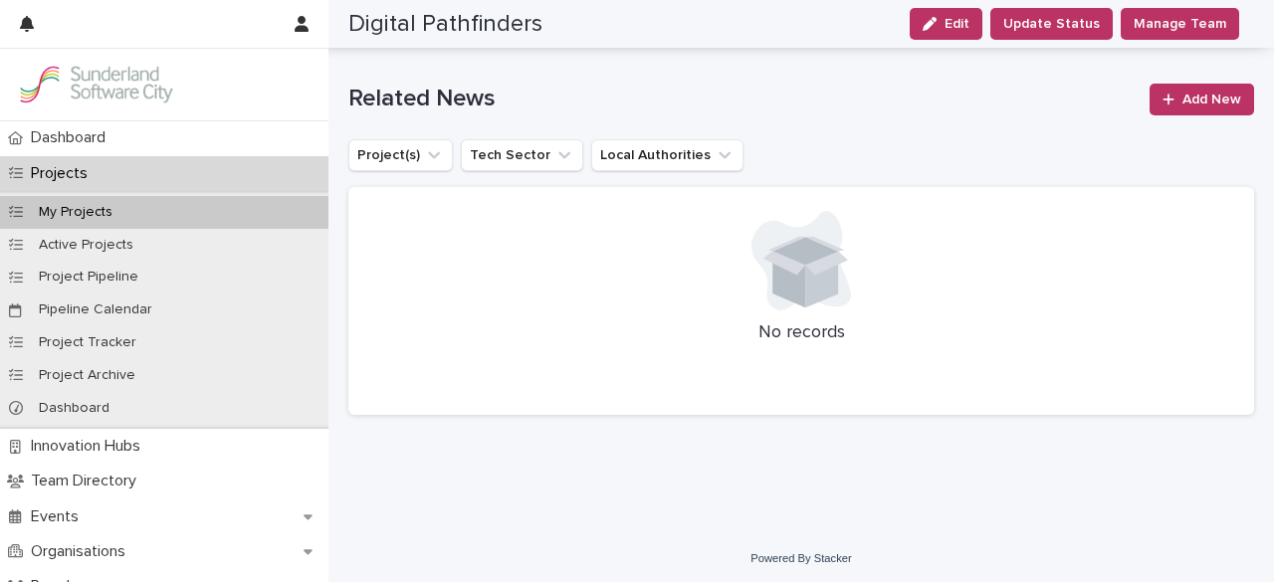
click at [448, 163] on li "Project(s)" at bounding box center [400, 155] width 105 height 32
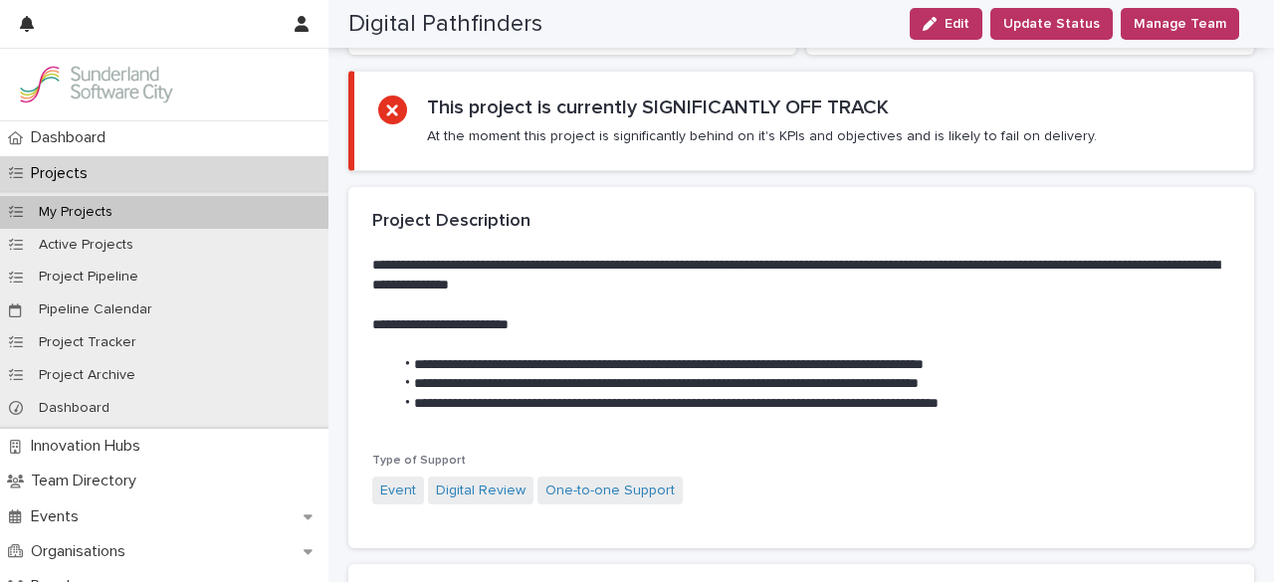
scroll to position [0, 0]
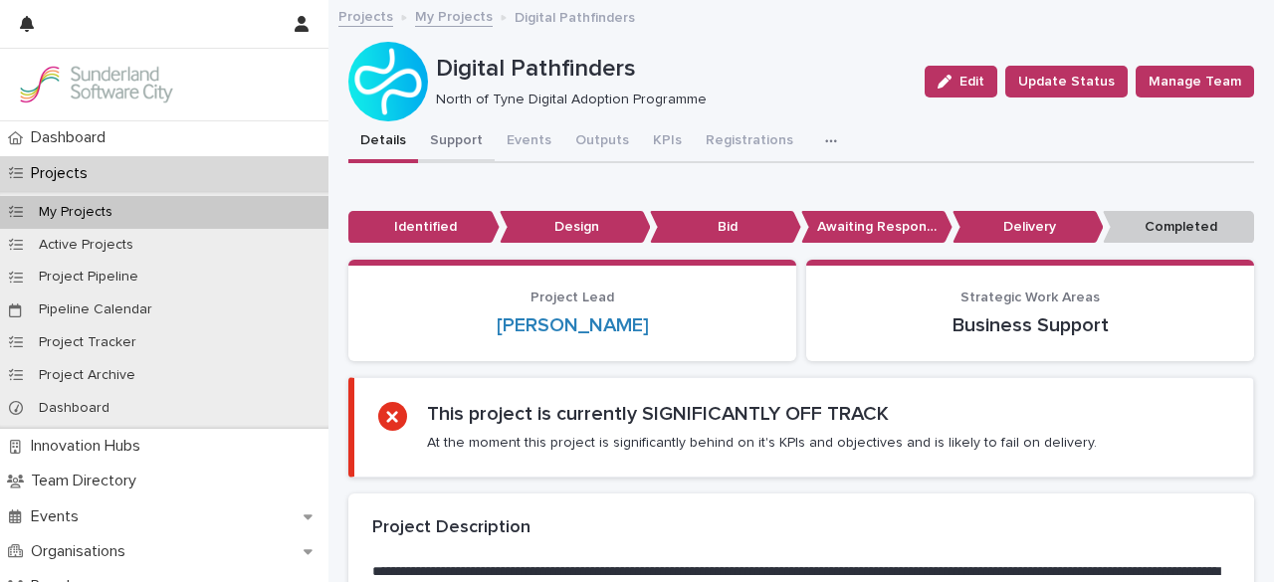
click at [464, 152] on button "Support" at bounding box center [456, 142] width 77 height 42
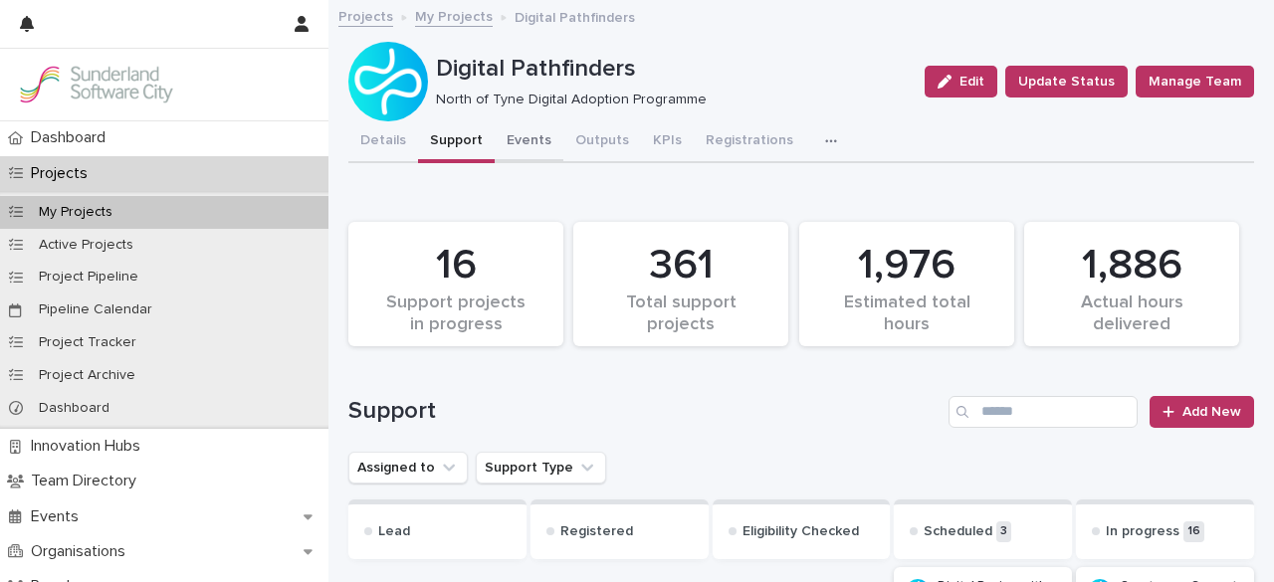
click at [517, 141] on button "Events" at bounding box center [529, 142] width 69 height 42
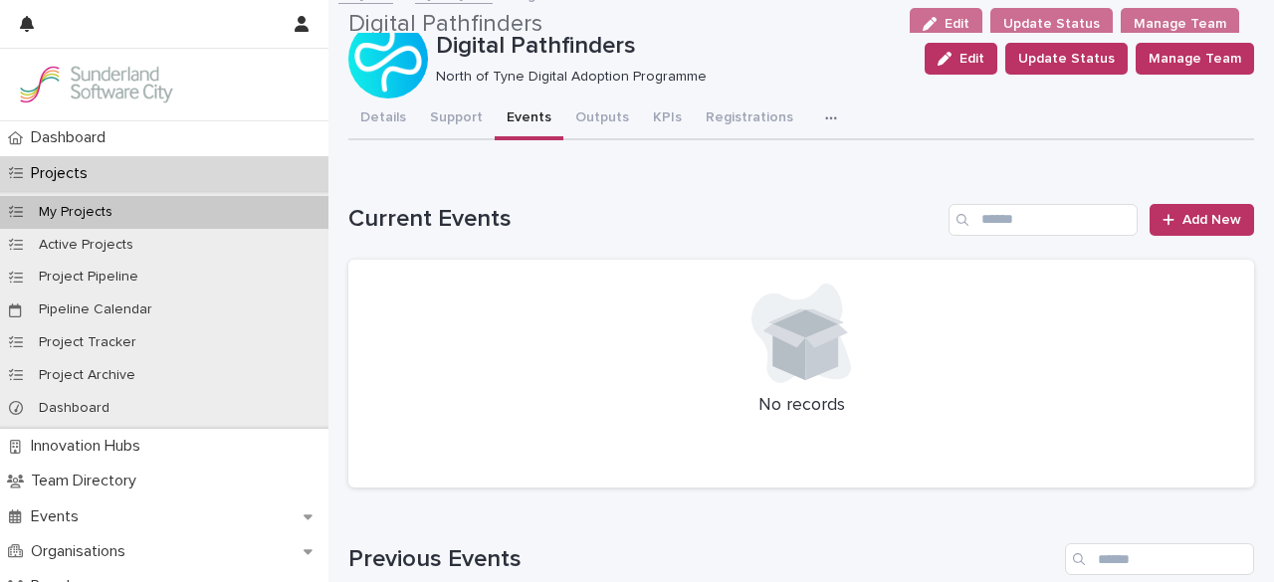
scroll to position [13, 0]
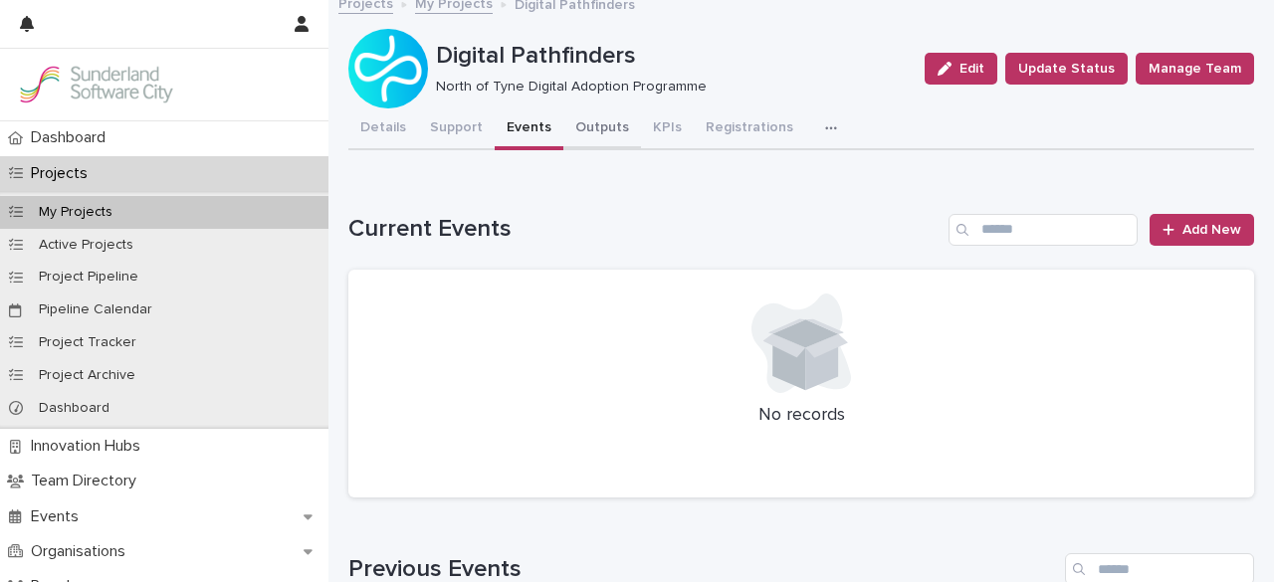
click at [589, 124] on button "Outputs" at bounding box center [602, 129] width 78 height 42
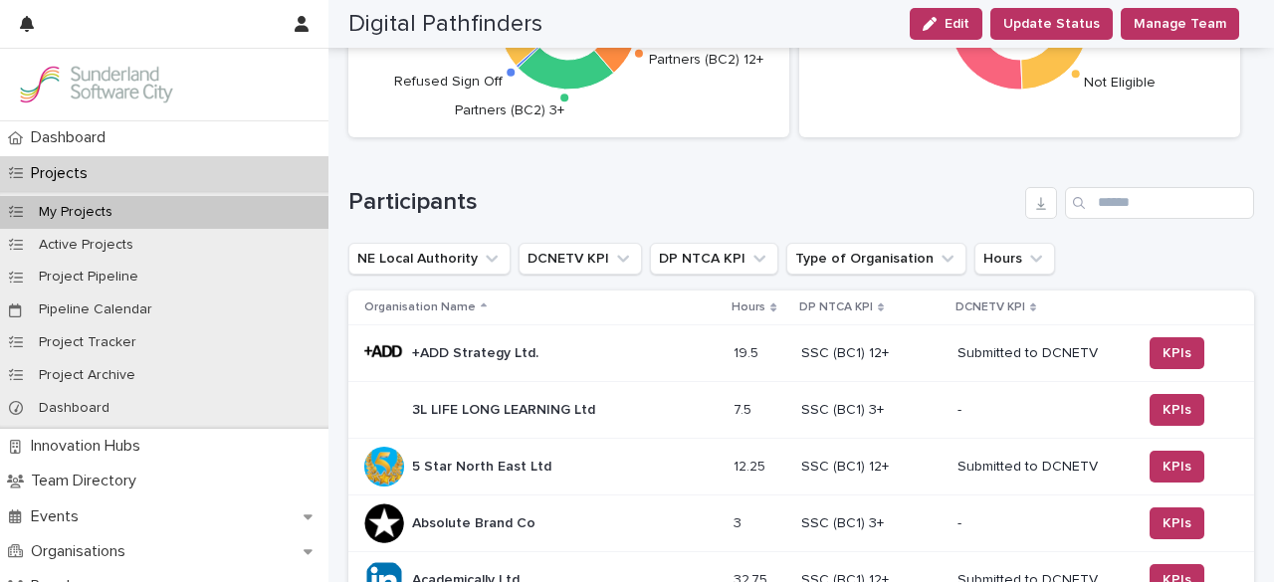
scroll to position [473, 0]
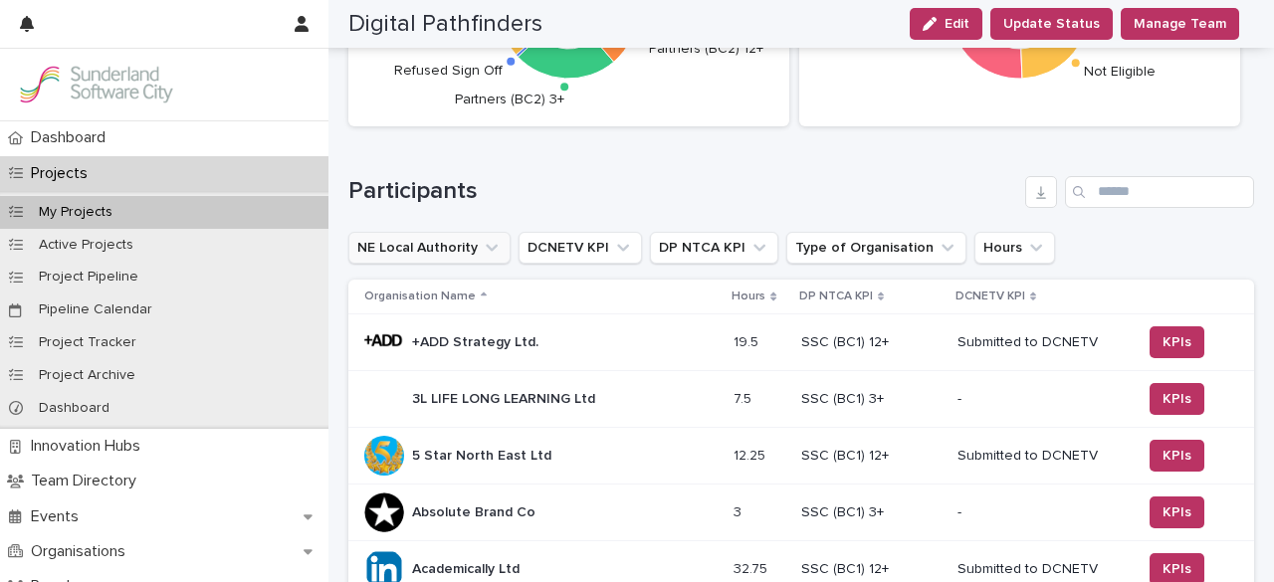
click at [491, 248] on icon "NE Local Authority" at bounding box center [492, 248] width 20 height 20
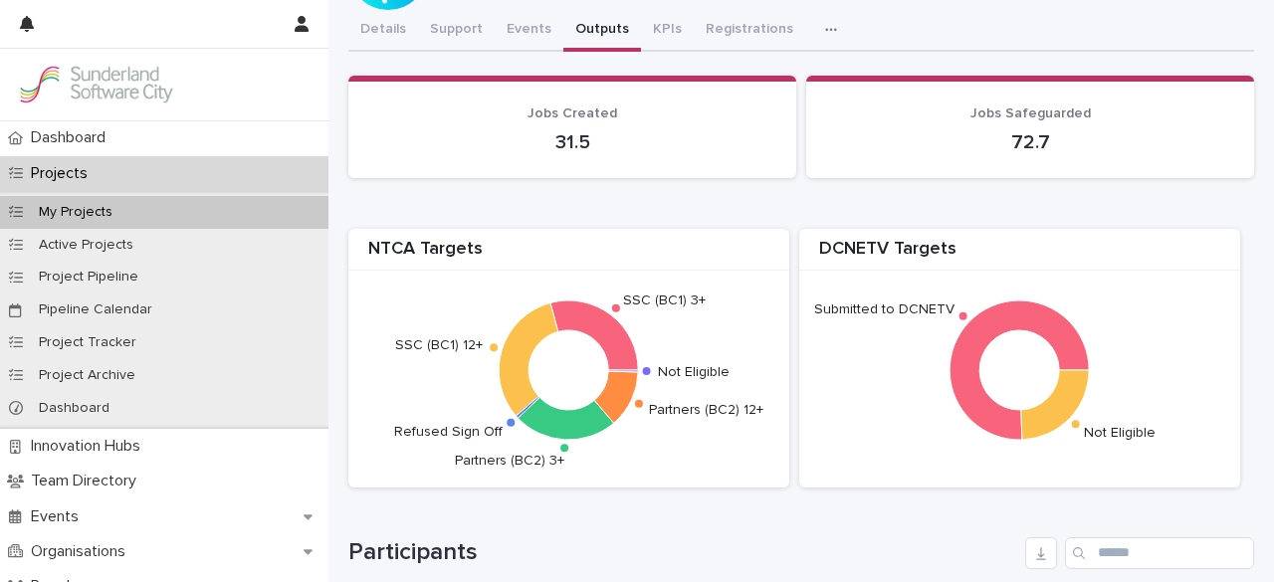
scroll to position [0, 0]
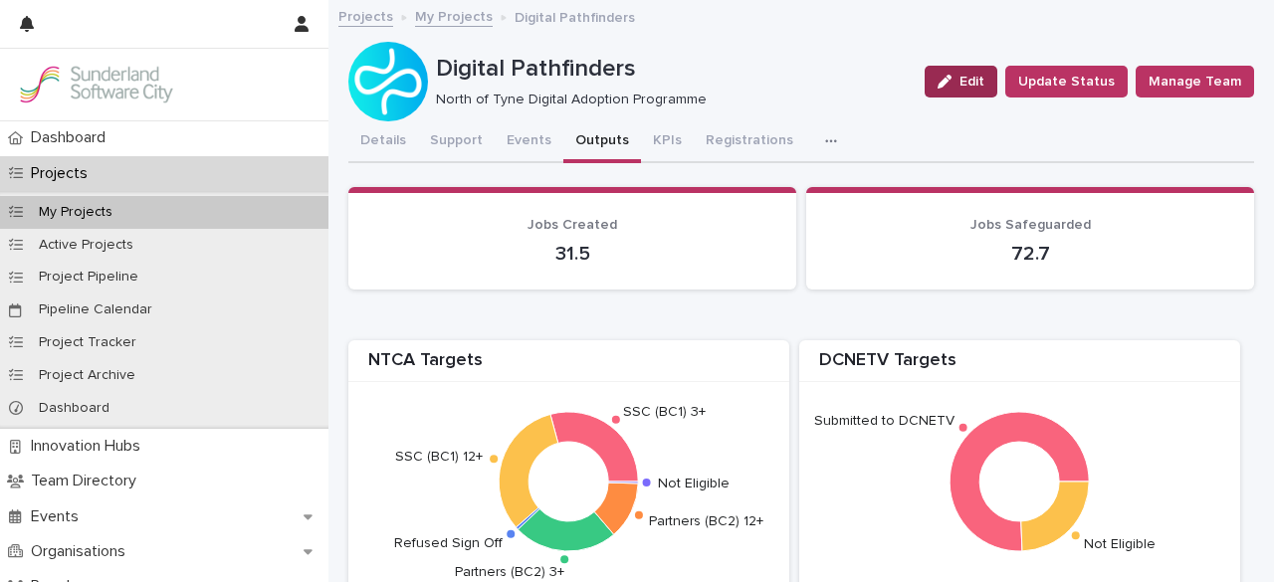
click at [960, 75] on span "Edit" at bounding box center [972, 82] width 25 height 14
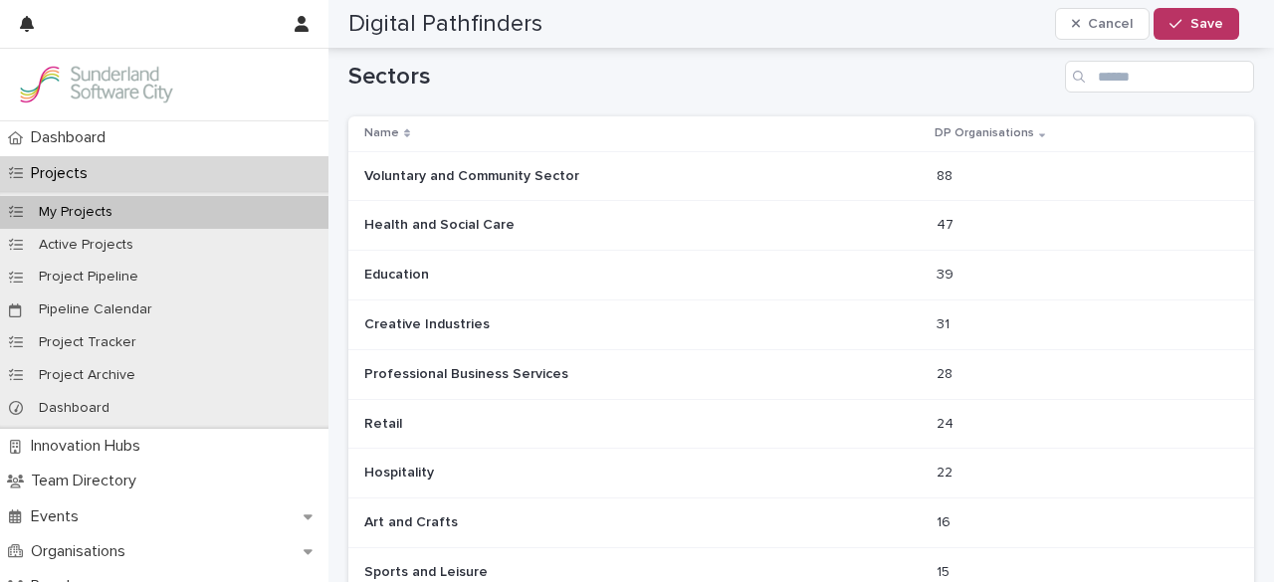
scroll to position [3292, 0]
click at [370, 168] on p "Voluntary and Community Sector" at bounding box center [473, 177] width 219 height 21
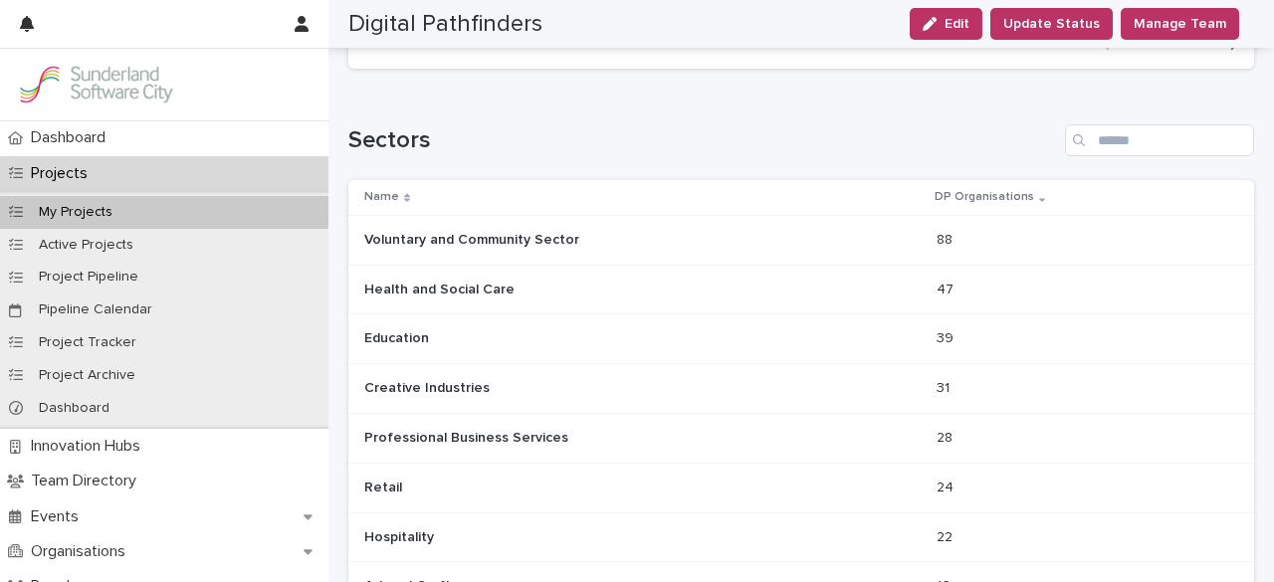
scroll to position [3169, 0]
drag, startPoint x: 689, startPoint y: 176, endPoint x: 657, endPoint y: 109, distance: 73.9
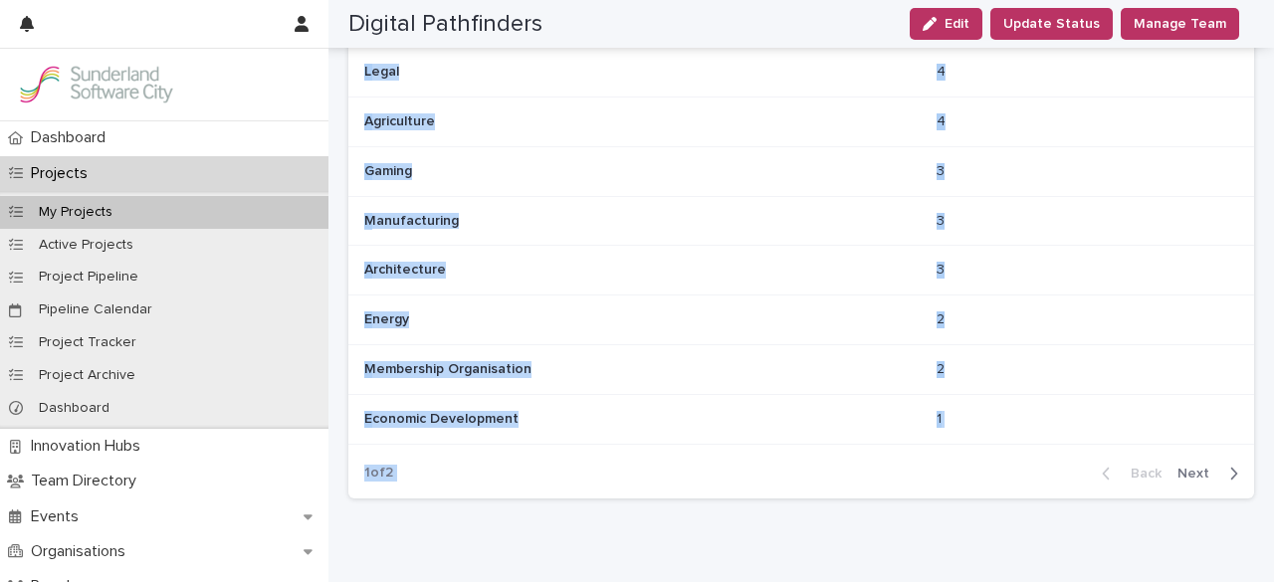
scroll to position [4491, 0]
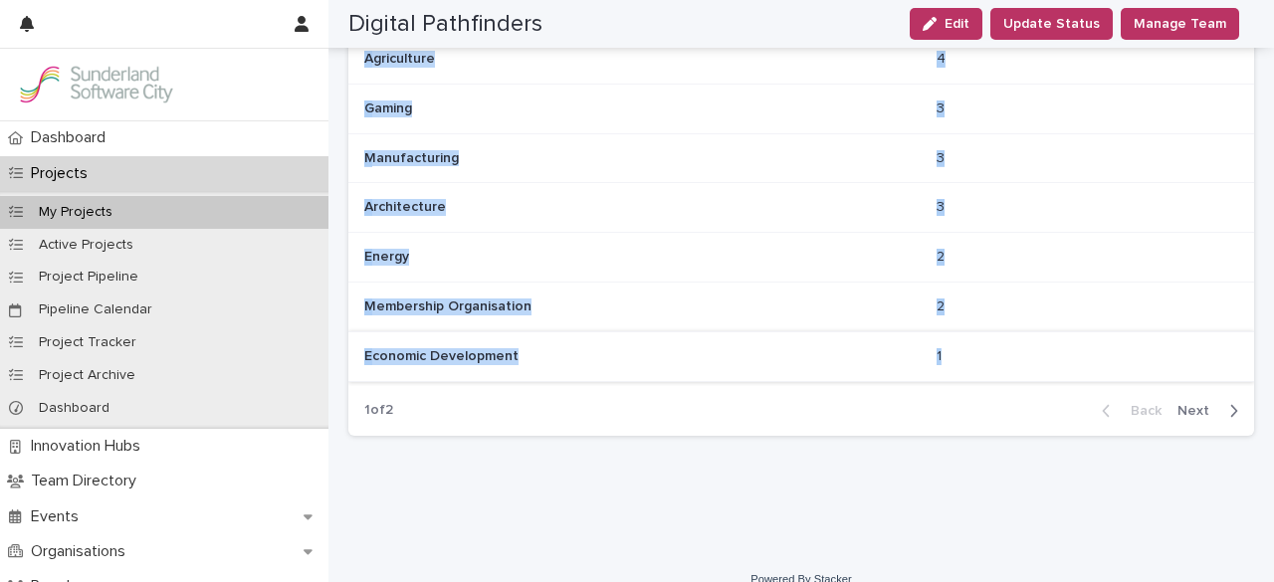
drag, startPoint x: 350, startPoint y: 122, endPoint x: 941, endPoint y: 335, distance: 627.5
copy div "Loremip Dolo SI Ametconsectet Adipiscin eli Seddoeius Tempor Incididun utl Etdo…"
click at [1193, 404] on span "Next" at bounding box center [1199, 411] width 44 height 14
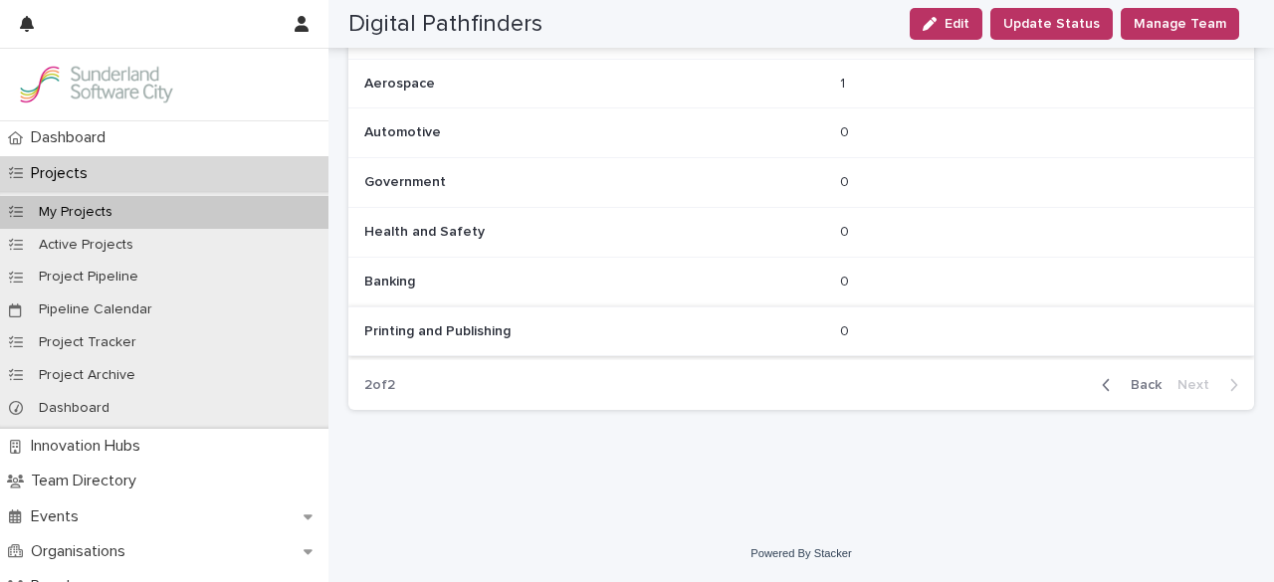
scroll to position [3359, 0]
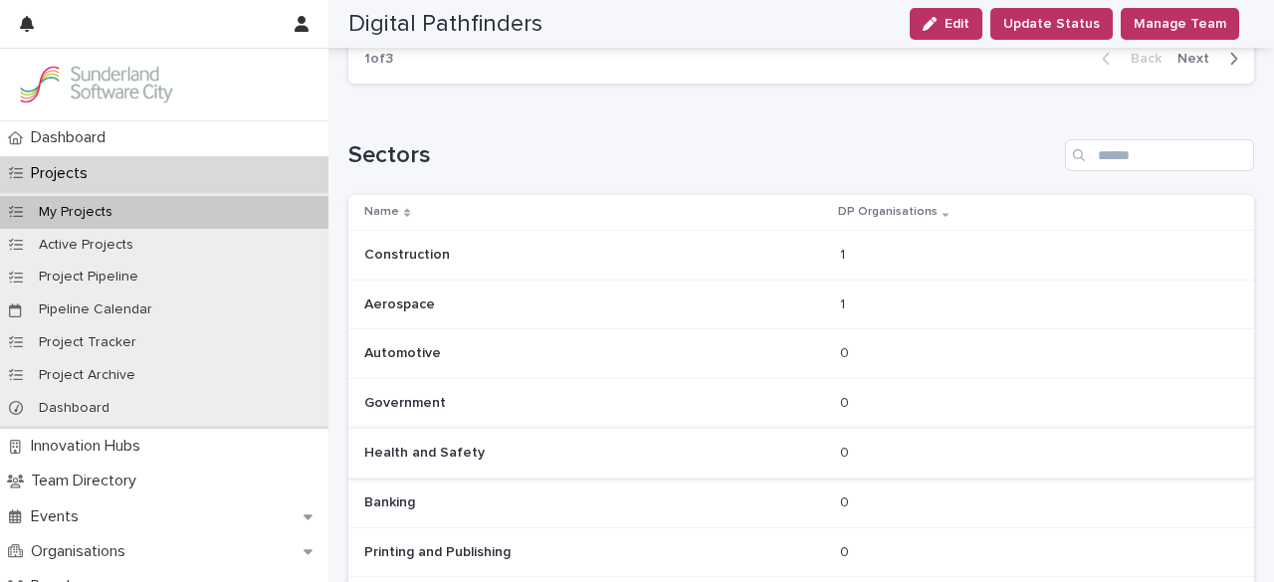
scroll to position [3120, 0]
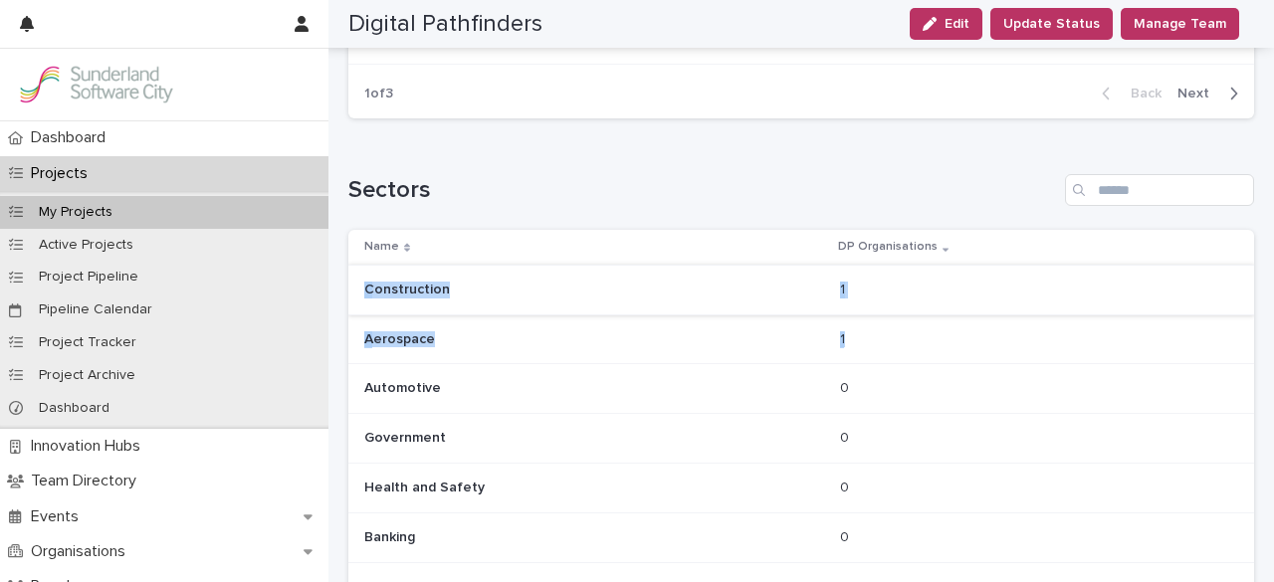
drag, startPoint x: 926, startPoint y: 335, endPoint x: 364, endPoint y: 277, distance: 564.4
click at [364, 277] on tbody "Construction Construction 1 1 Aerospace Aerospace 1 1 Automotive Automotive 0 0…" at bounding box center [801, 438] width 906 height 347
copy tbody "Construction Construction 1 1 Aerospace Aerospace 1 1"
